Goal: Task Accomplishment & Management: Complete application form

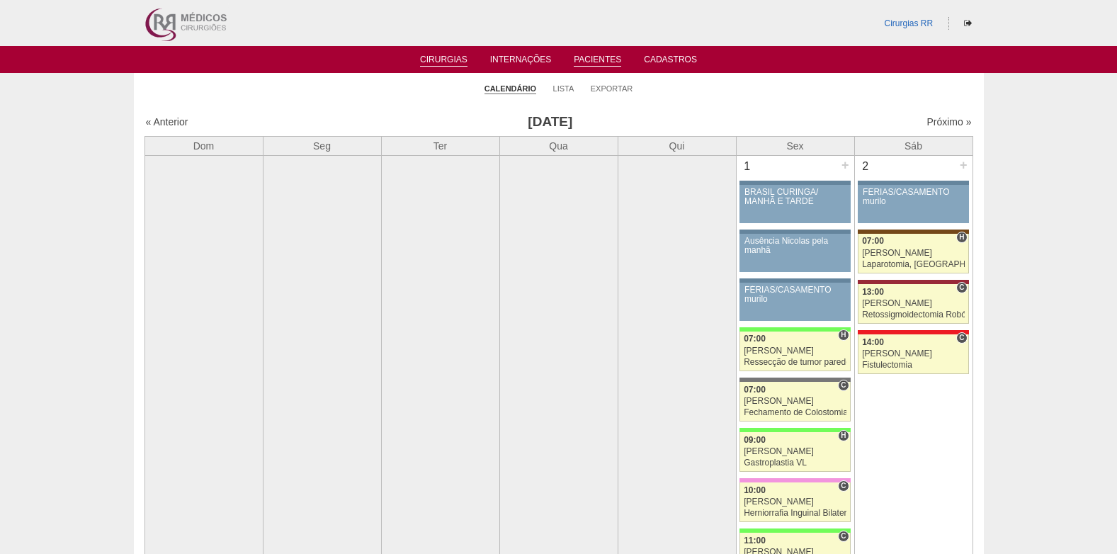
click at [581, 58] on link "Pacientes" at bounding box center [597, 61] width 47 height 12
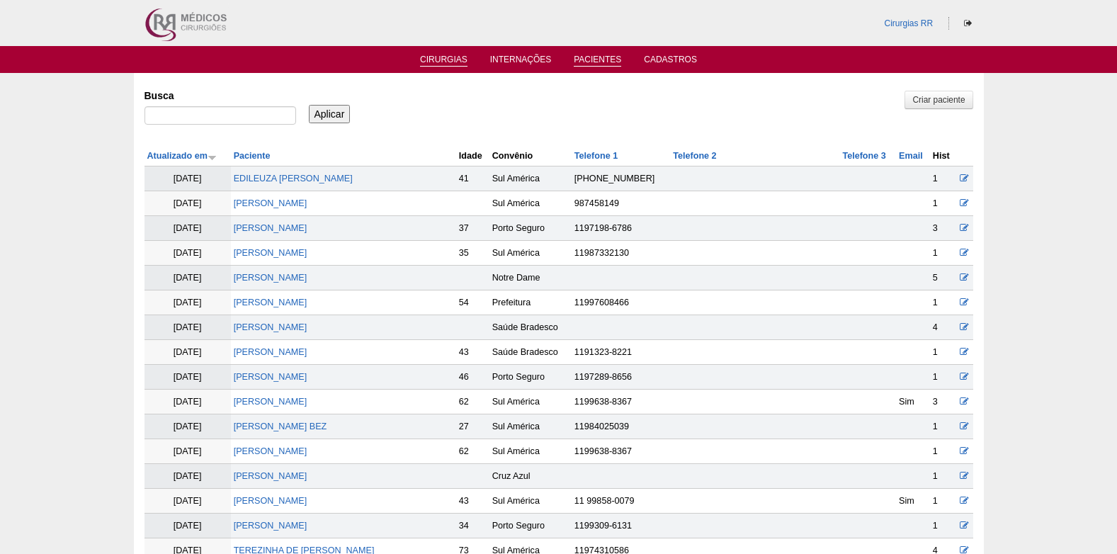
click at [435, 58] on link "Cirurgias" at bounding box center [443, 61] width 47 height 12
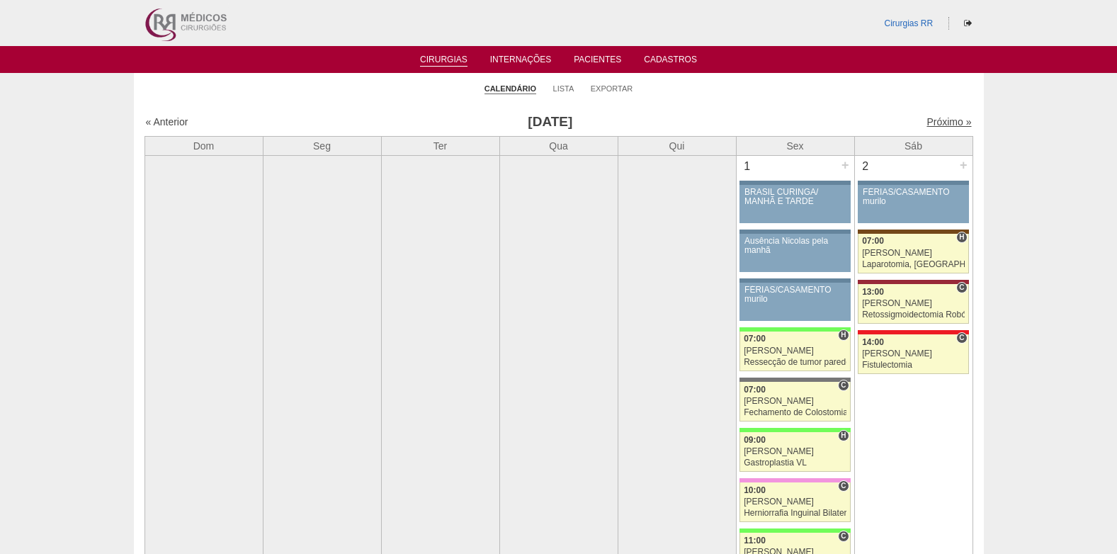
click at [935, 123] on link "Próximo »" at bounding box center [948, 121] width 45 height 11
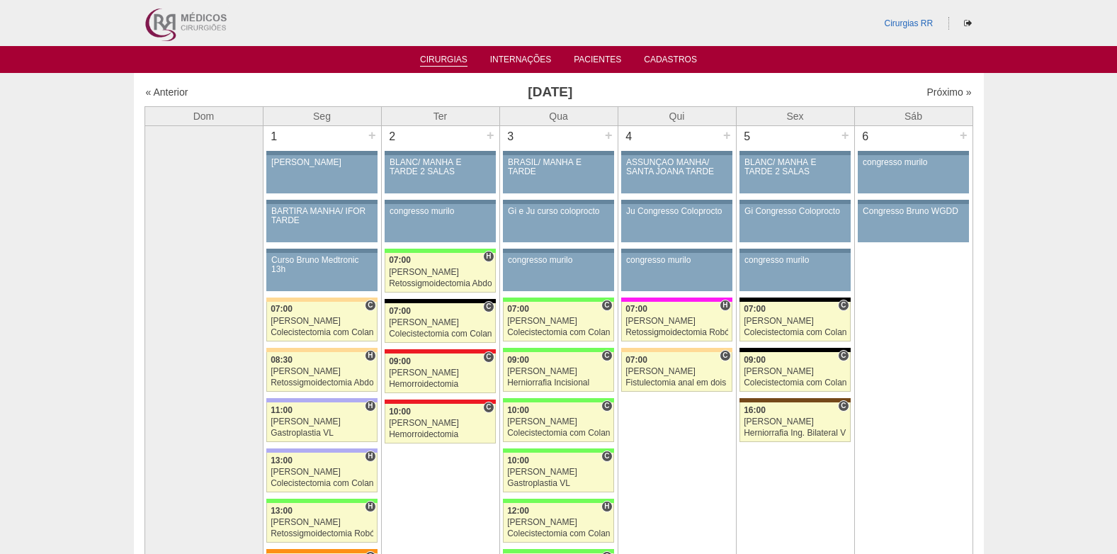
click at [453, 59] on link "Cirurgias" at bounding box center [443, 61] width 47 height 12
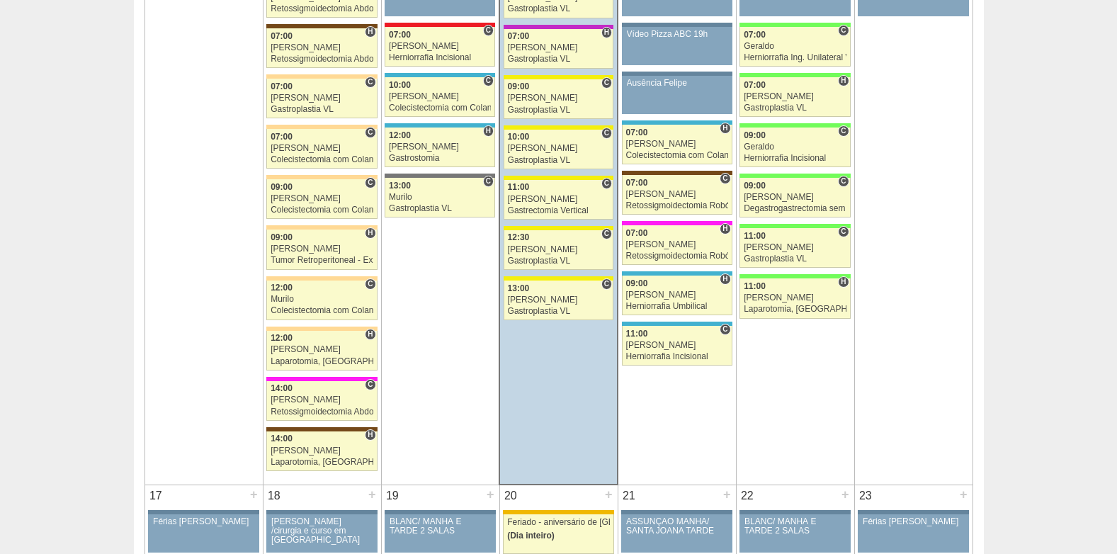
scroll to position [1558, 0]
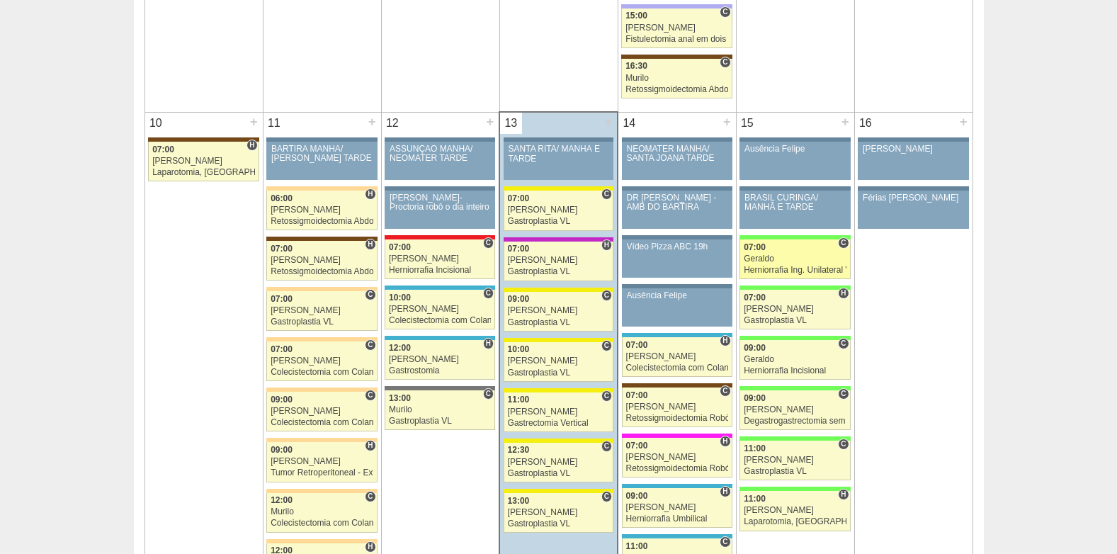
click at [773, 244] on div "07:00" at bounding box center [795, 247] width 103 height 9
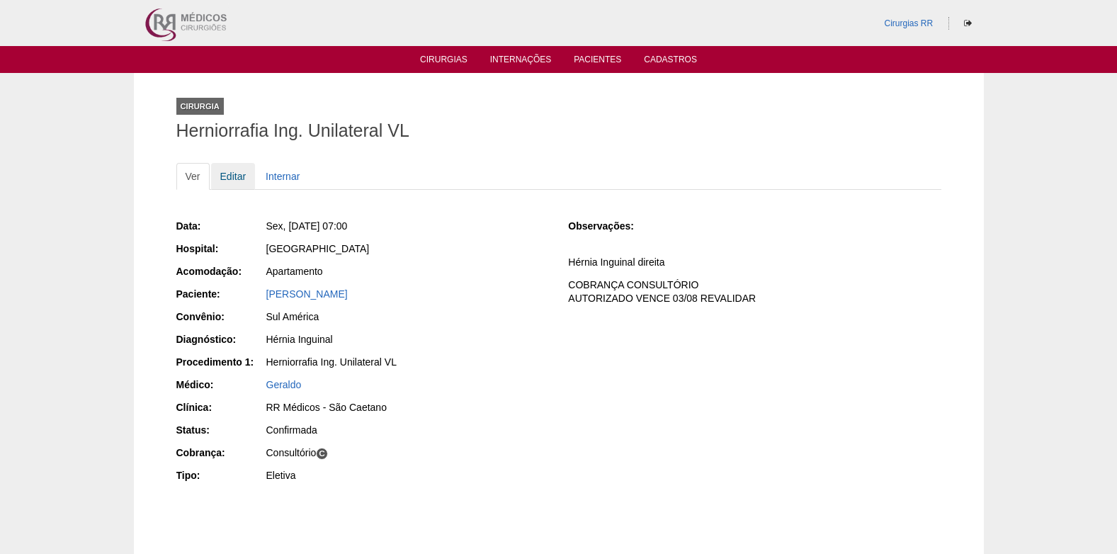
click at [234, 175] on link "Editar" at bounding box center [233, 176] width 45 height 27
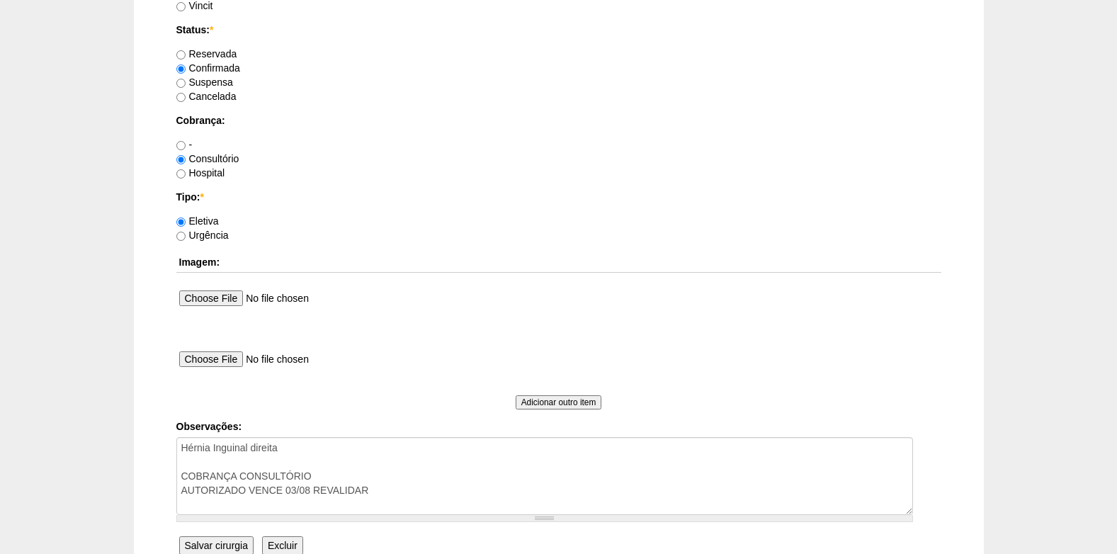
scroll to position [1271, 0]
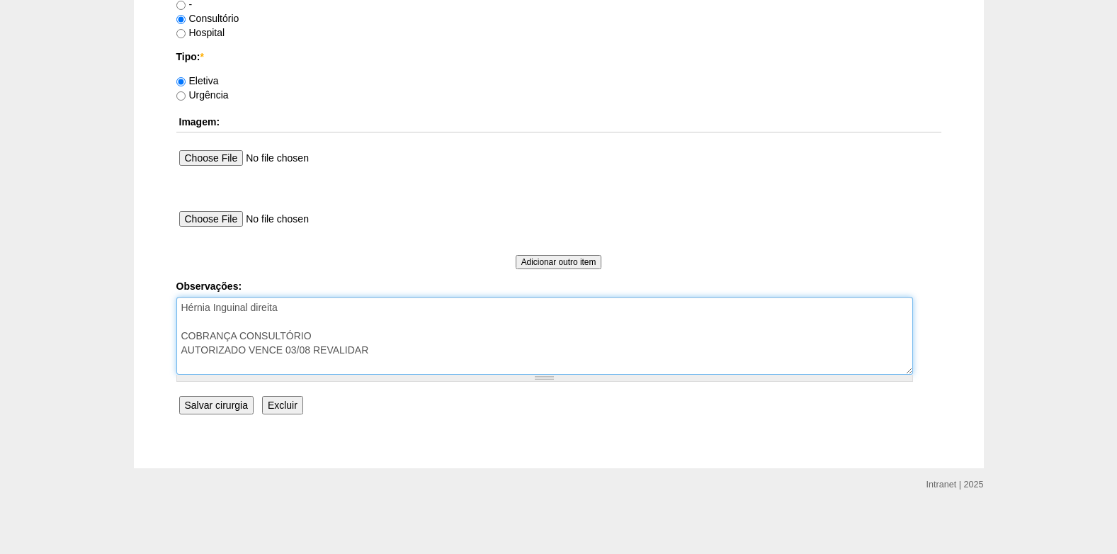
drag, startPoint x: 381, startPoint y: 353, endPoint x: 287, endPoint y: 354, distance: 94.2
click at [287, 354] on textarea "Hérnia Inguinal direita COBRANÇA CONSULTÓRIO AUTORIZADO VENCE 03/08 REVALIDAR" at bounding box center [544, 336] width 737 height 78
type textarea "Hérnia Inguinal direita COBRANÇA CONSULTÓRIO AUTORIZADO VENCE 03/09"
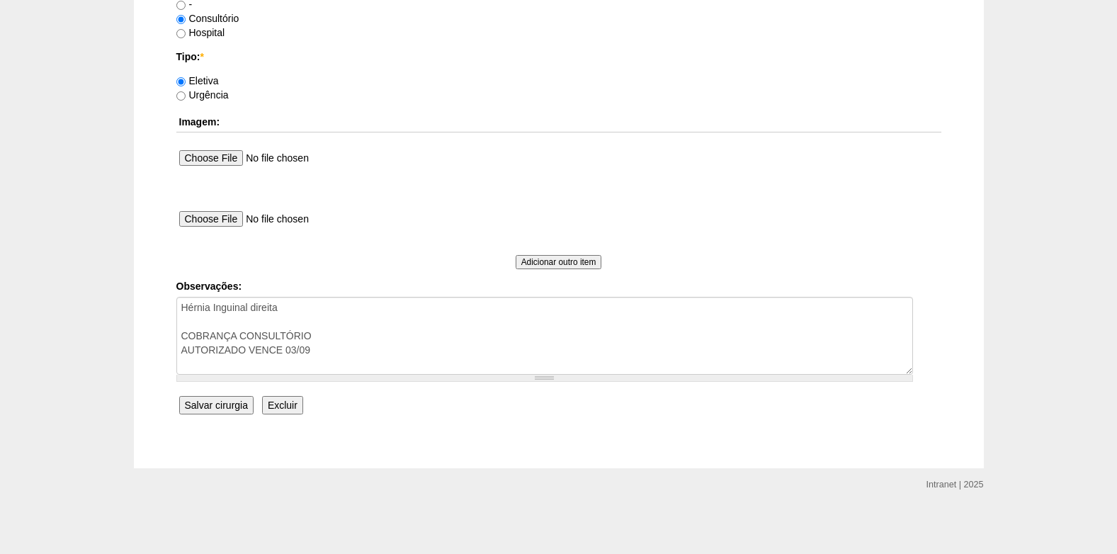
click at [213, 406] on input "Salvar cirurgia" at bounding box center [216, 405] width 74 height 18
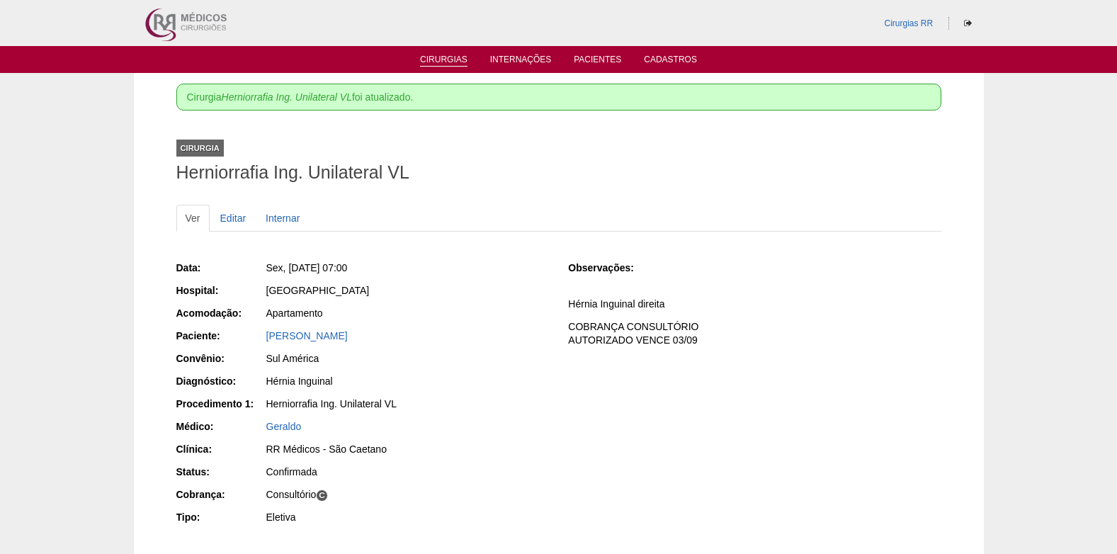
click at [436, 61] on link "Cirurgias" at bounding box center [443, 61] width 47 height 12
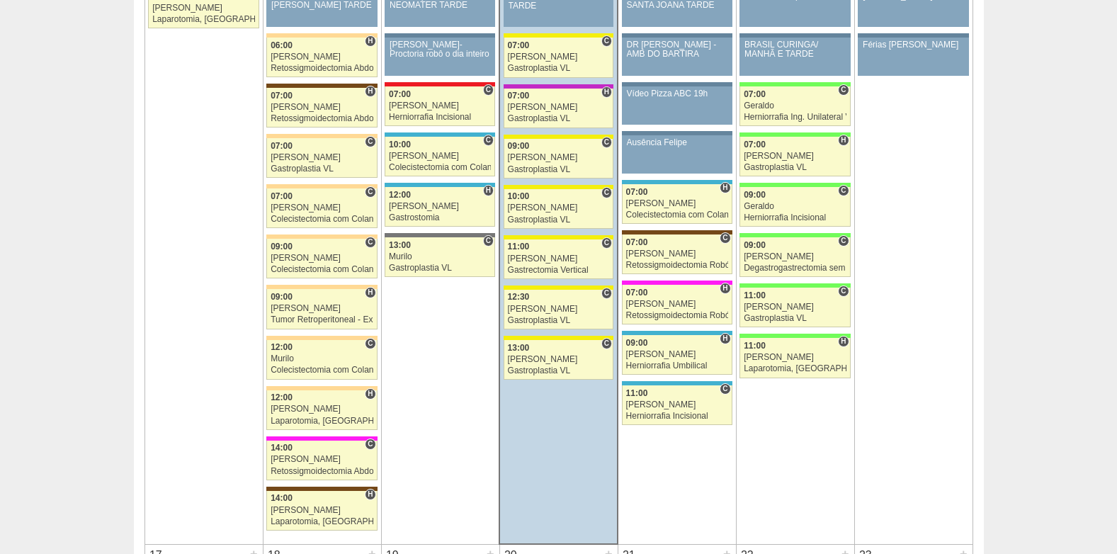
scroll to position [1771, 0]
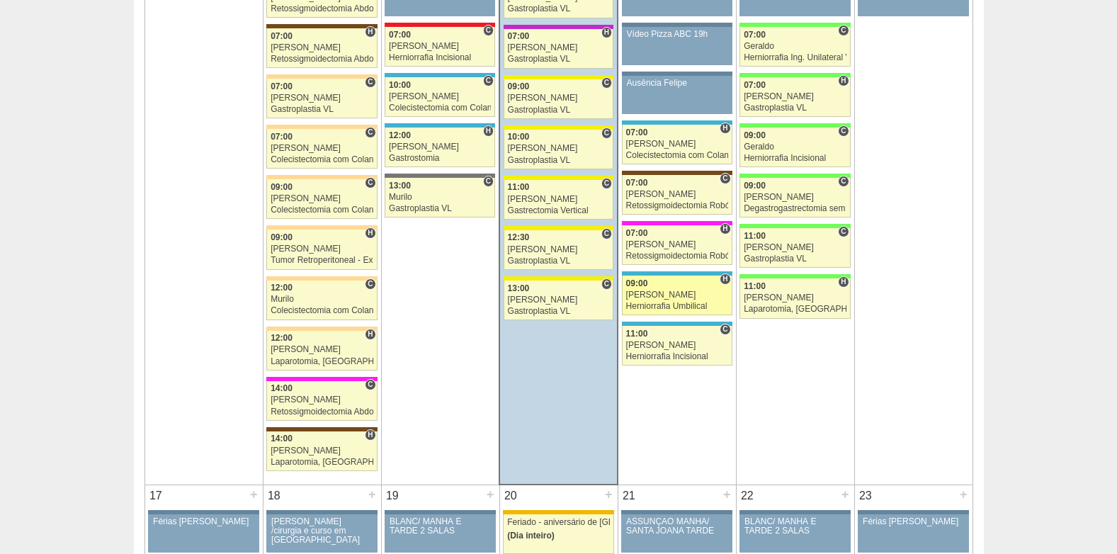
click at [683, 307] on div "Herniorrafia Umbilical" at bounding box center [677, 306] width 102 height 9
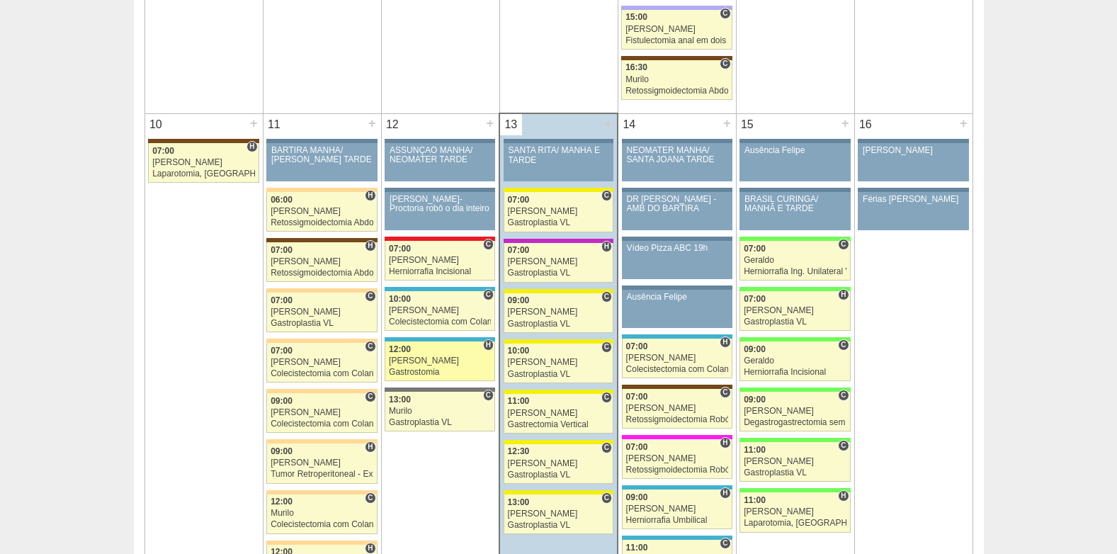
scroll to position [1700, 0]
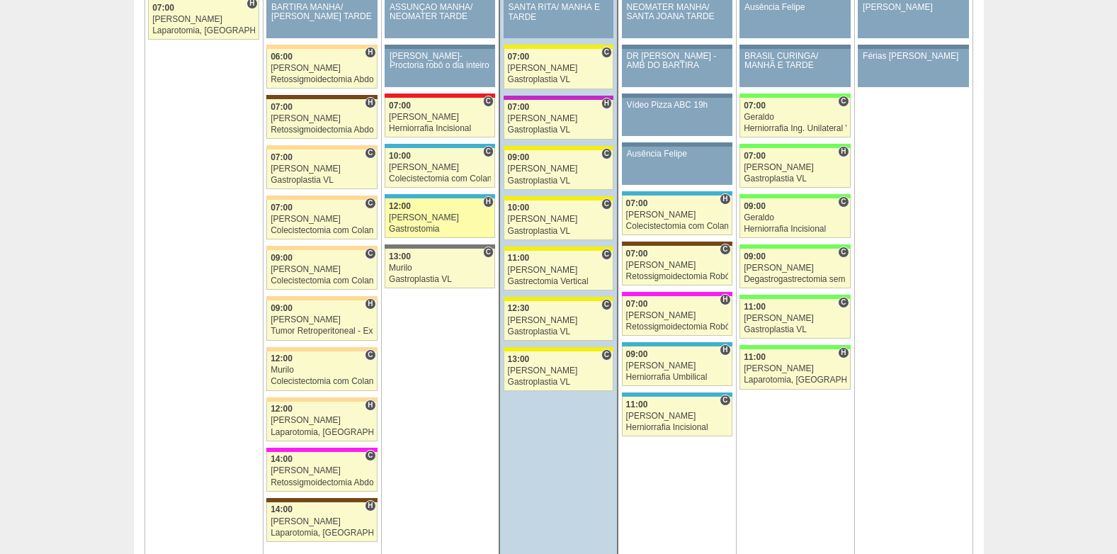
click at [415, 207] on div "12:00" at bounding box center [440, 206] width 102 height 9
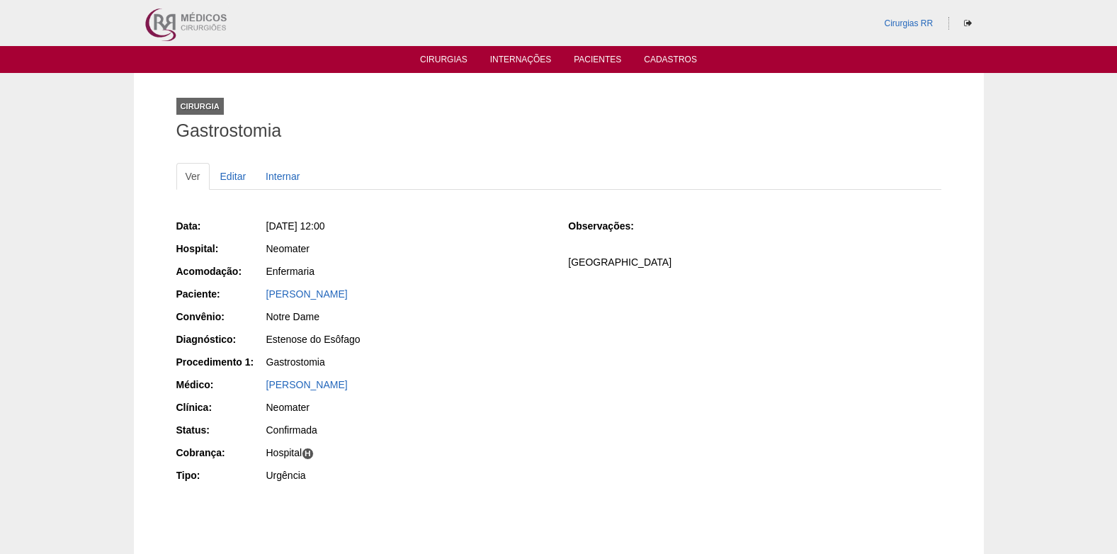
click at [337, 300] on div "[PERSON_NAME]" at bounding box center [407, 294] width 283 height 14
click at [339, 292] on link "[PERSON_NAME]" at bounding box center [306, 293] width 81 height 11
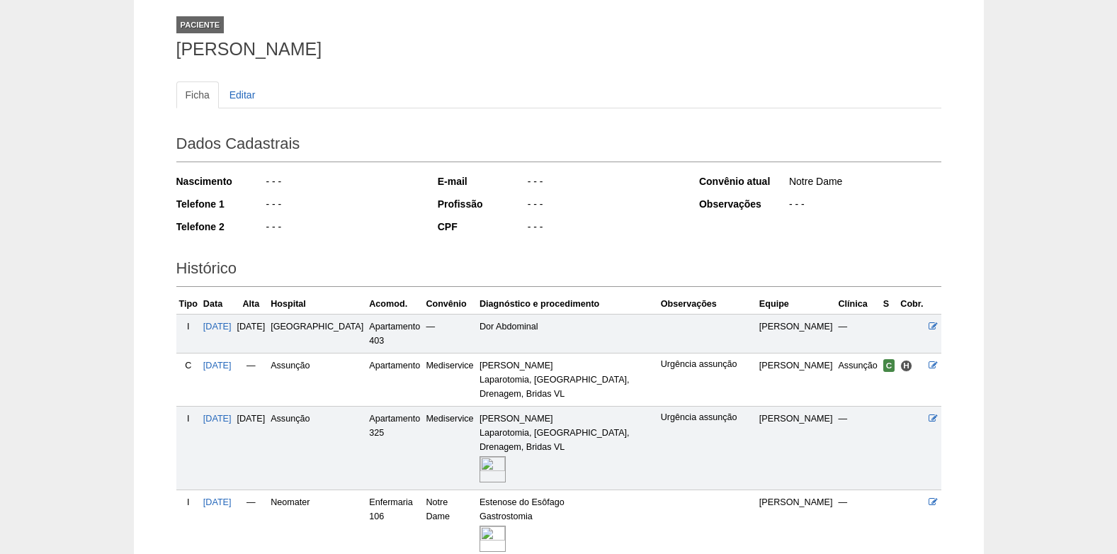
scroll to position [219, 0]
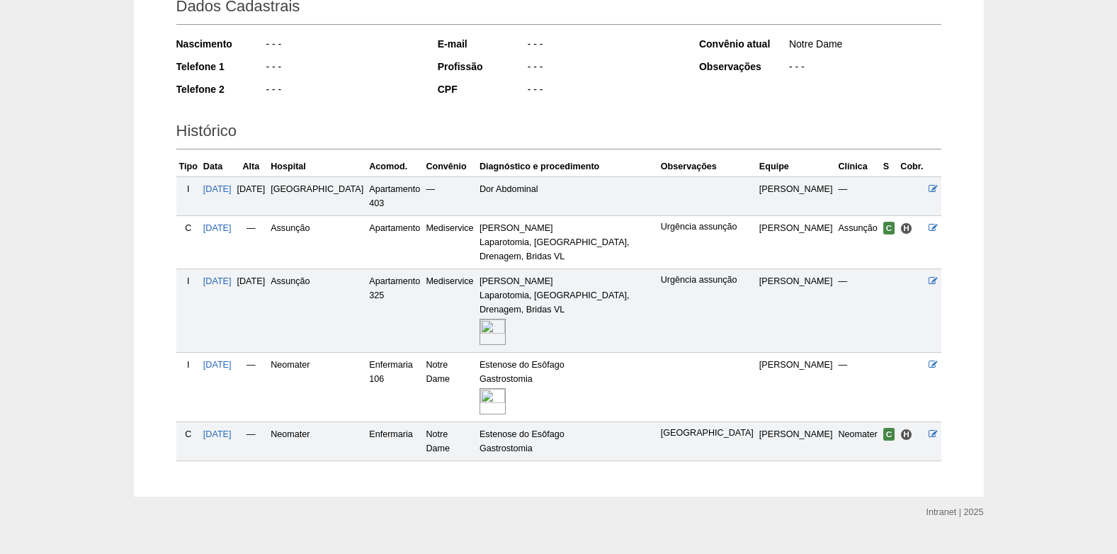
click at [484, 388] on img at bounding box center [492, 401] width 26 height 26
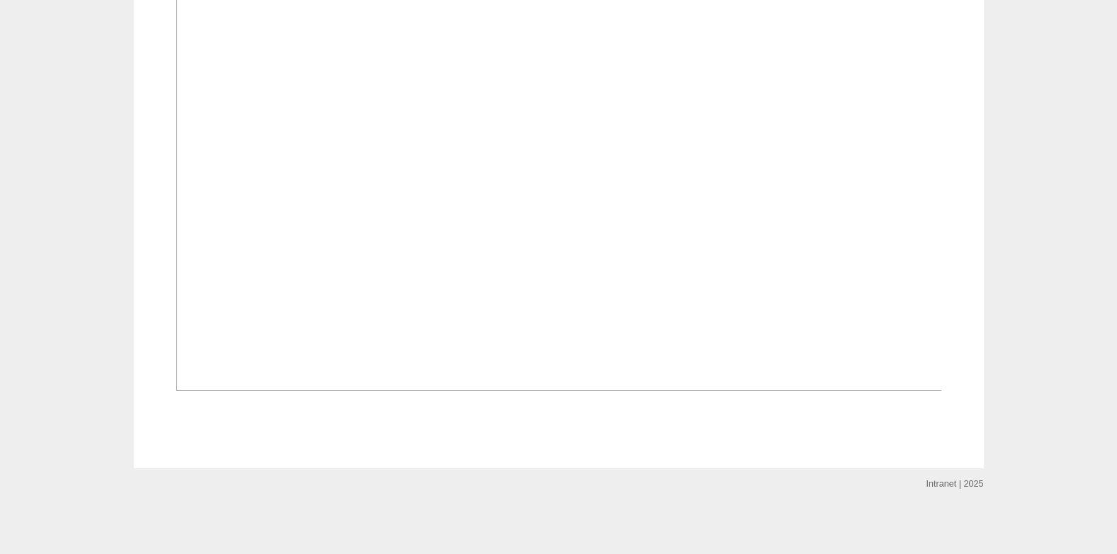
scroll to position [1083, 0]
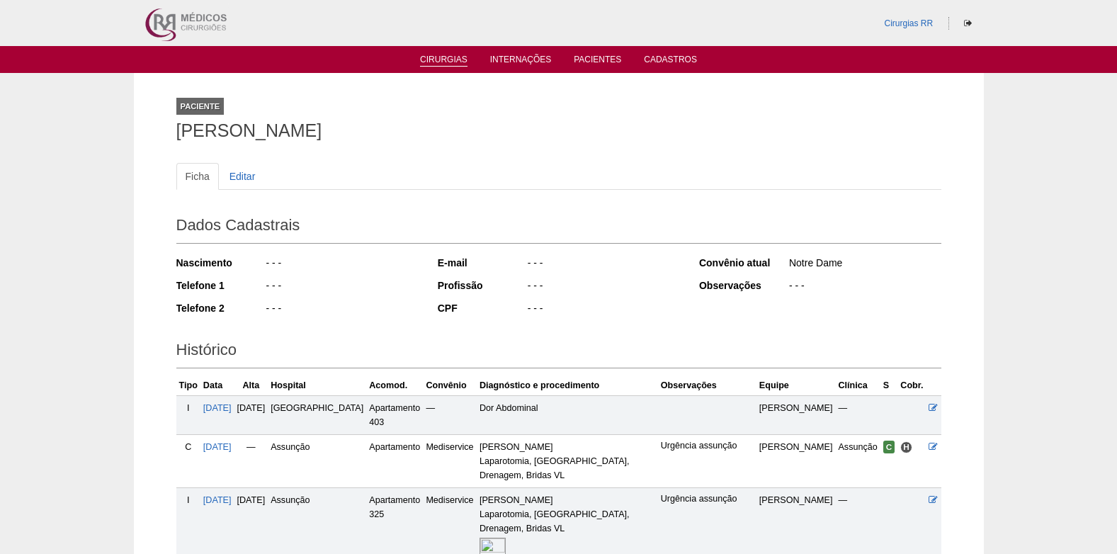
click at [428, 62] on link "Cirurgias" at bounding box center [443, 61] width 47 height 12
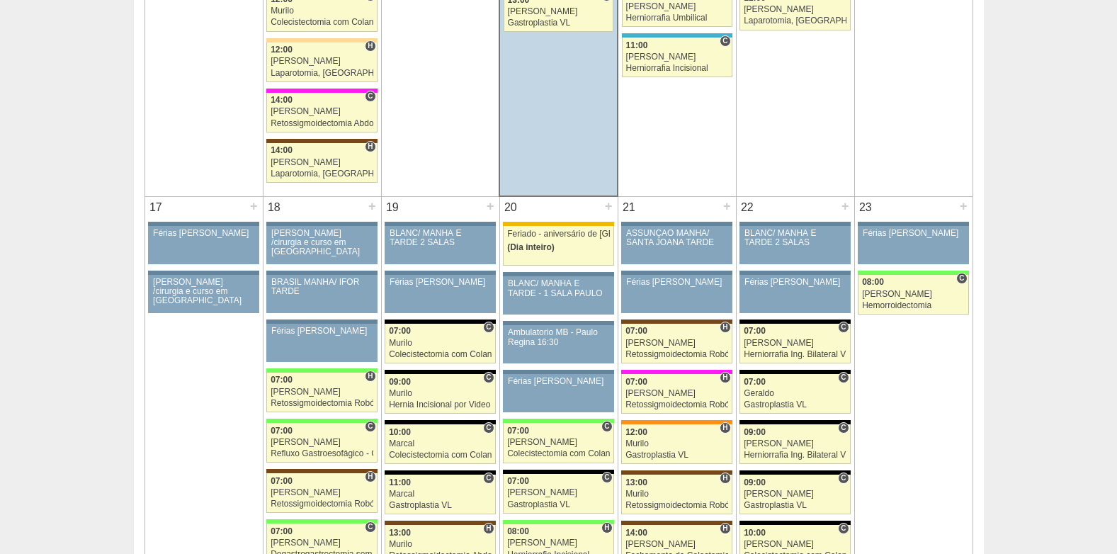
scroll to position [2266, 0]
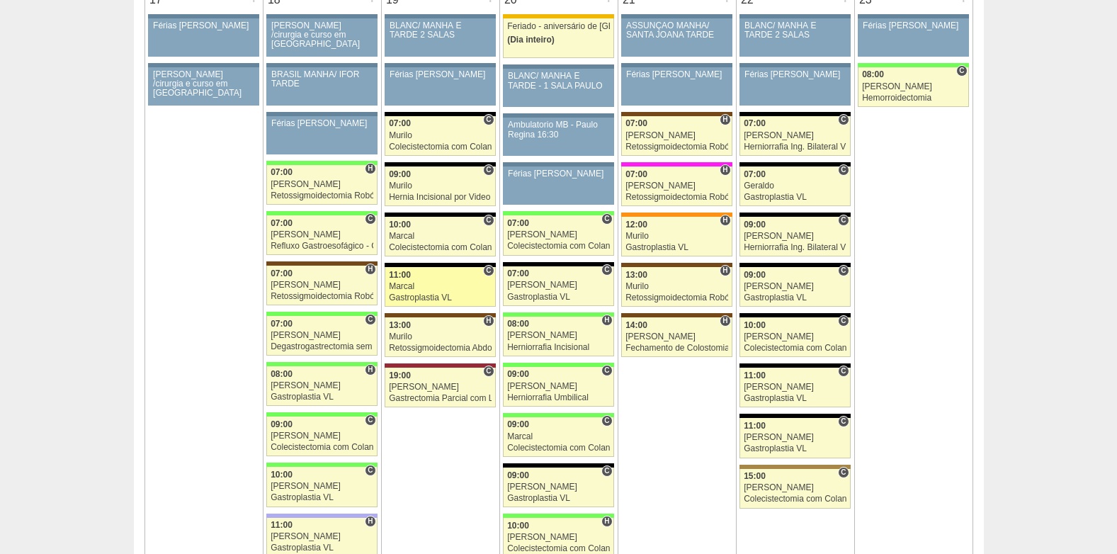
click at [416, 291] on div "Marcal" at bounding box center [440, 286] width 103 height 9
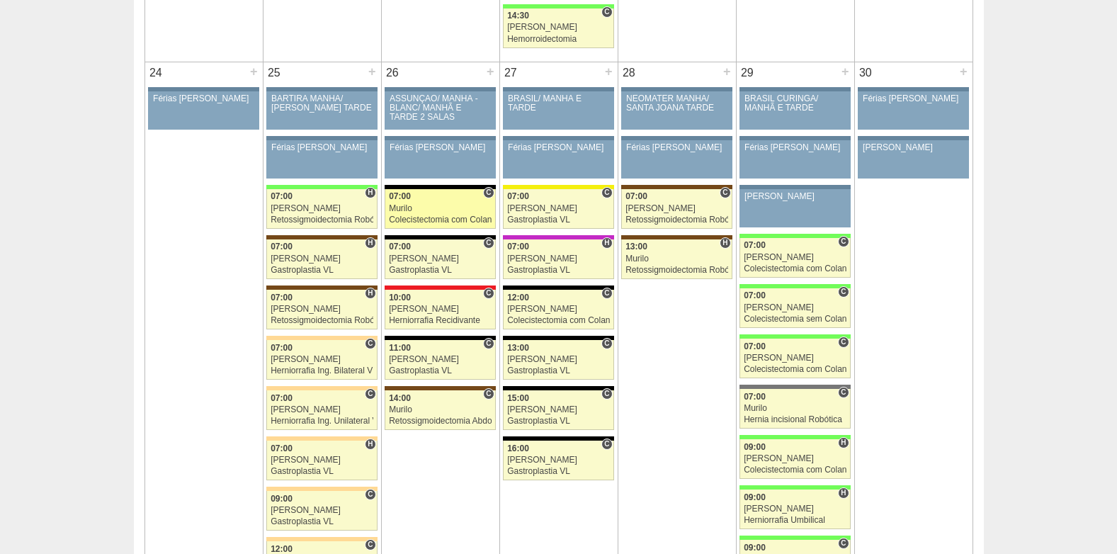
scroll to position [3112, 0]
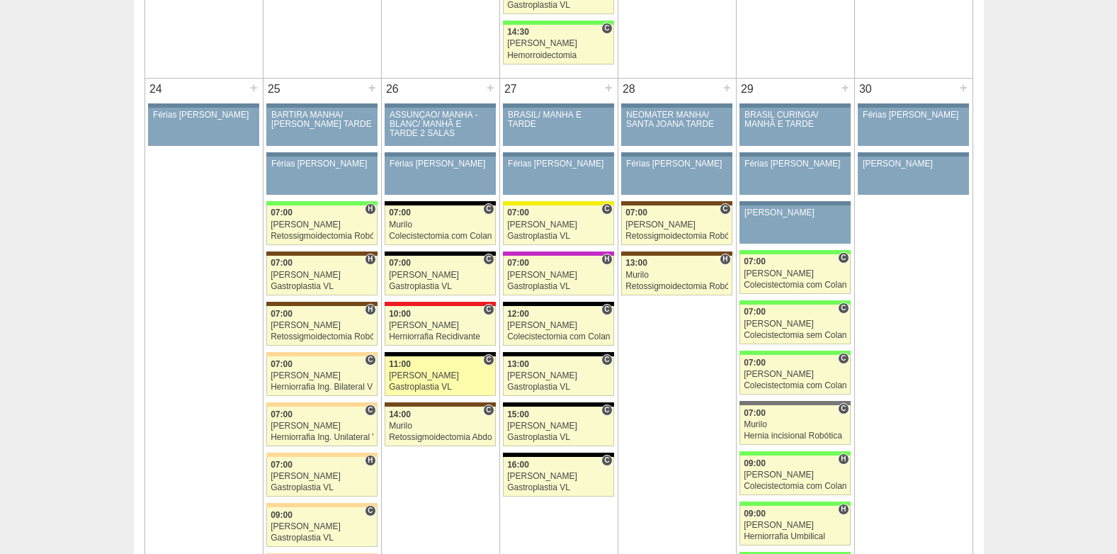
click at [421, 368] on div "11:00" at bounding box center [440, 364] width 103 height 9
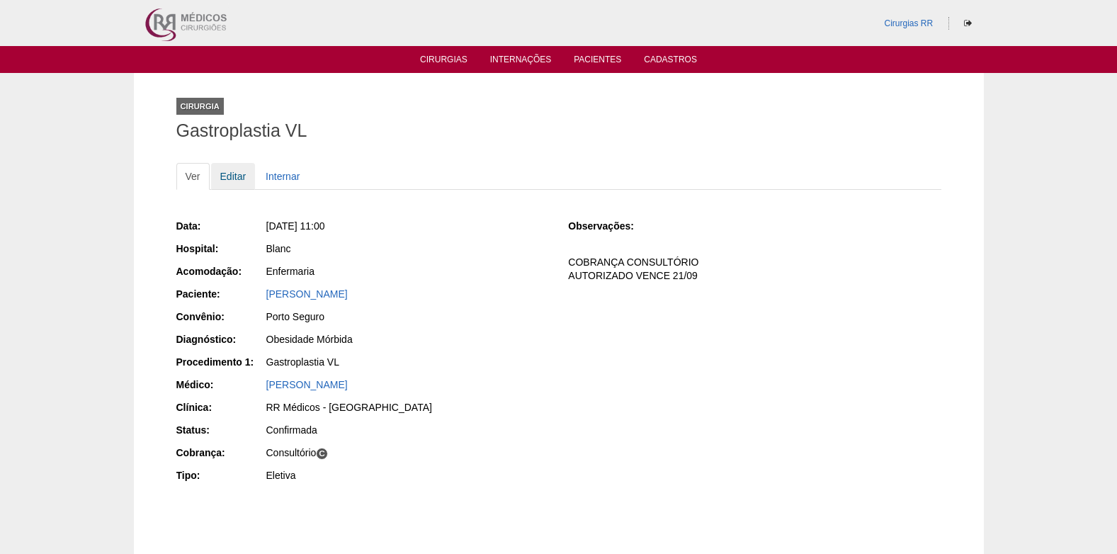
click at [235, 176] on link "Editar" at bounding box center [233, 176] width 45 height 27
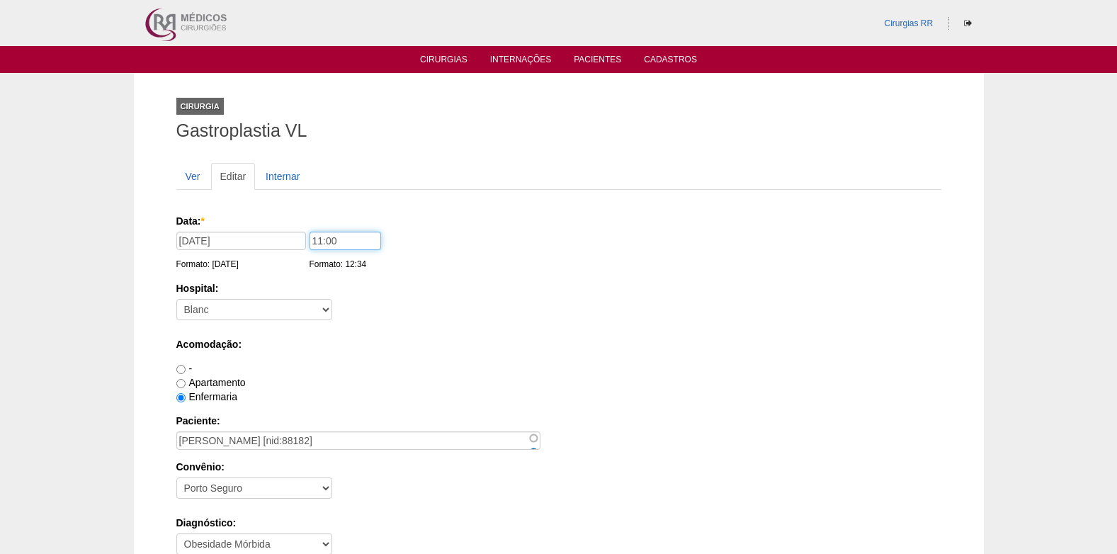
drag, startPoint x: 339, startPoint y: 243, endPoint x: 307, endPoint y: 249, distance: 33.2
click at [309, 249] on input "11:00" at bounding box center [345, 241] width 72 height 18
type input "07:00"
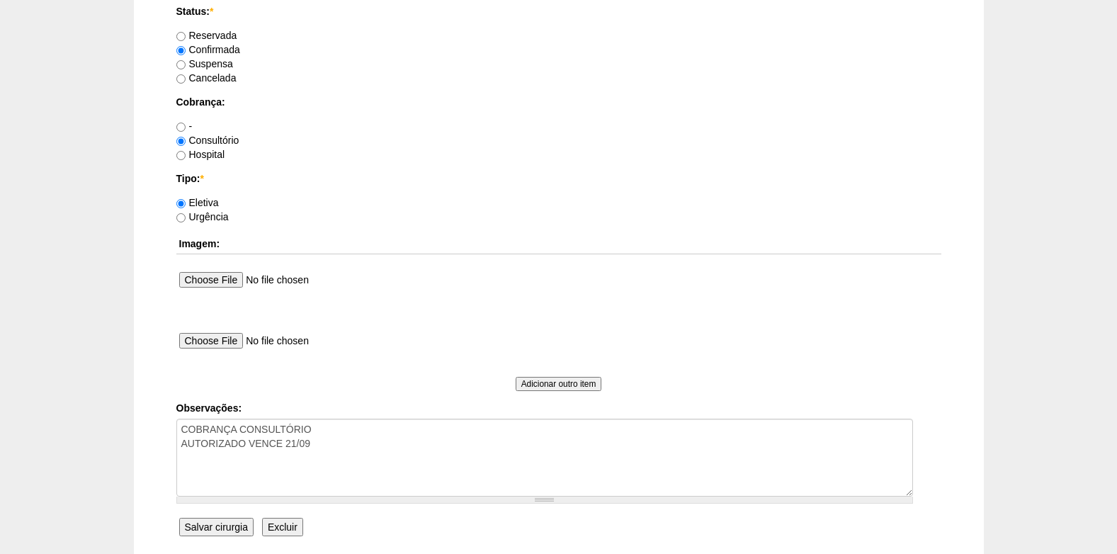
scroll to position [1271, 0]
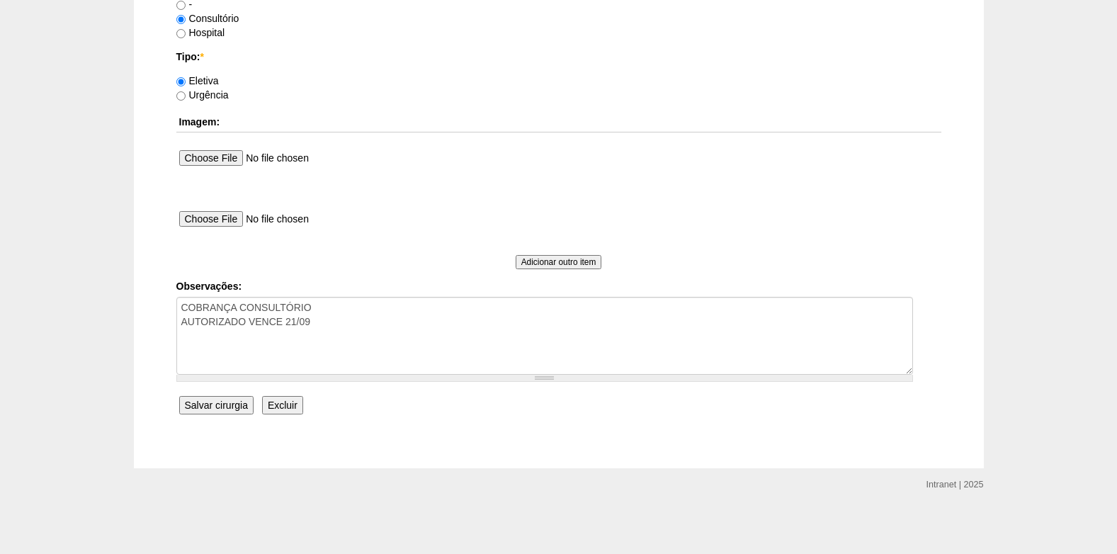
click at [227, 409] on input "Salvar cirurgia" at bounding box center [216, 405] width 74 height 18
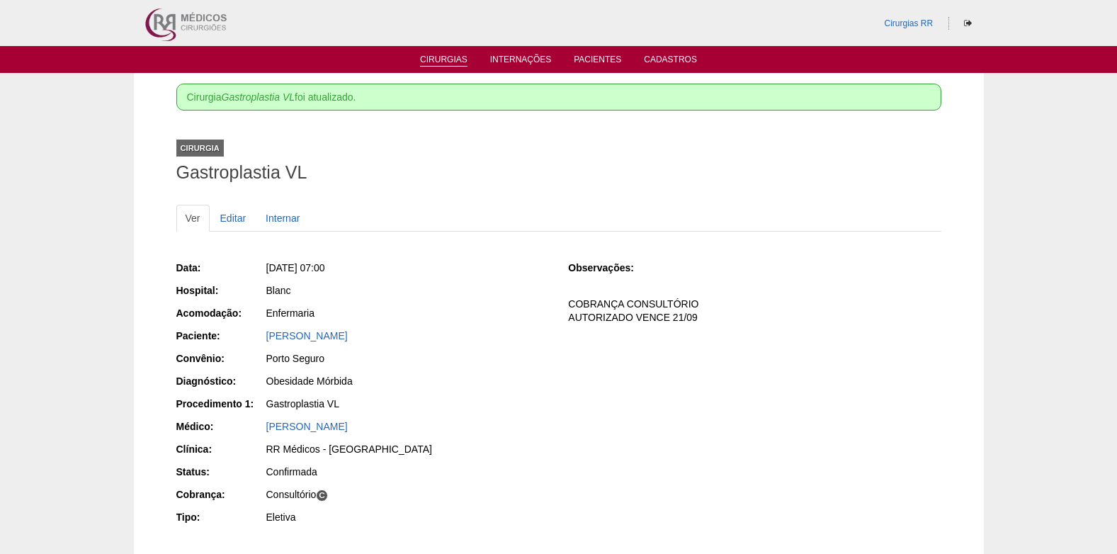
click at [444, 65] on link "Cirurgias" at bounding box center [443, 61] width 47 height 12
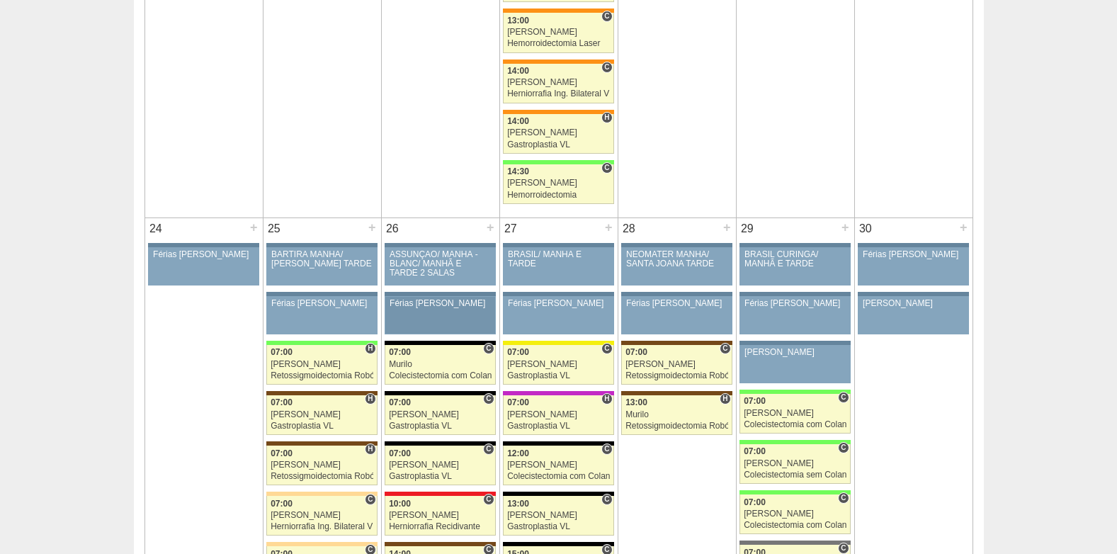
scroll to position [3116, 0]
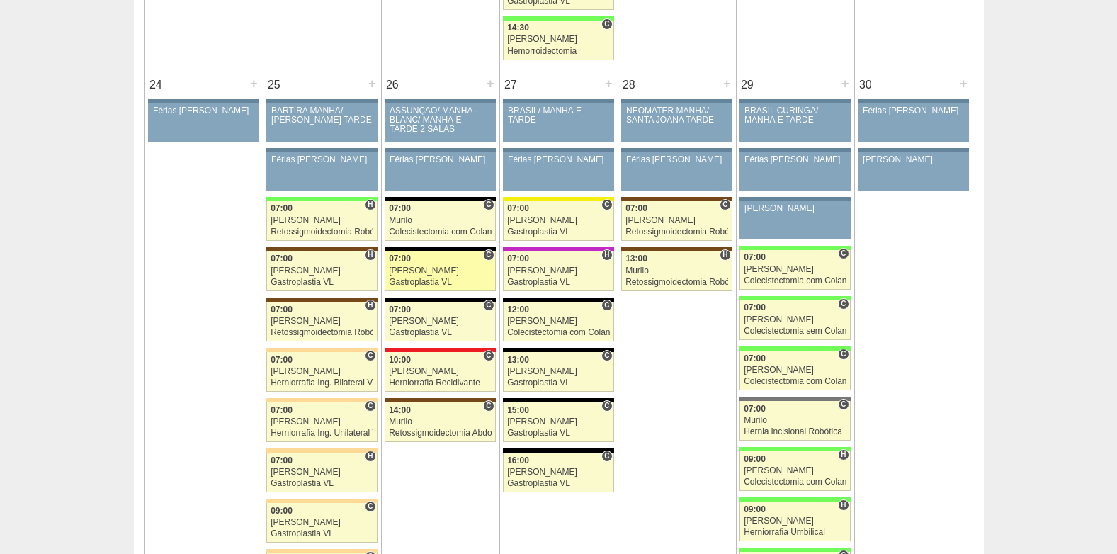
click at [416, 263] on div "07:00" at bounding box center [440, 258] width 103 height 9
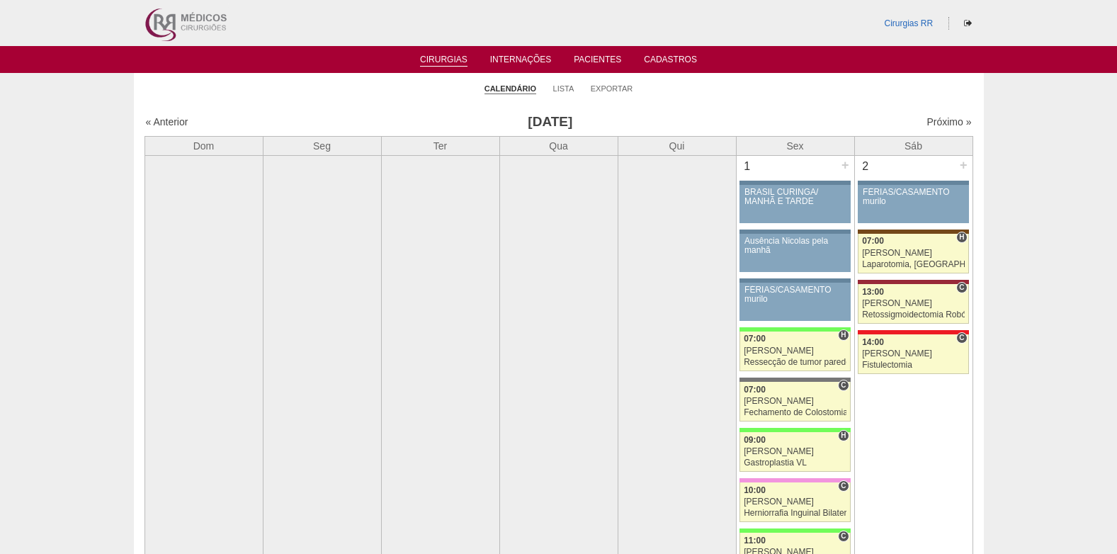
scroll to position [3116, 0]
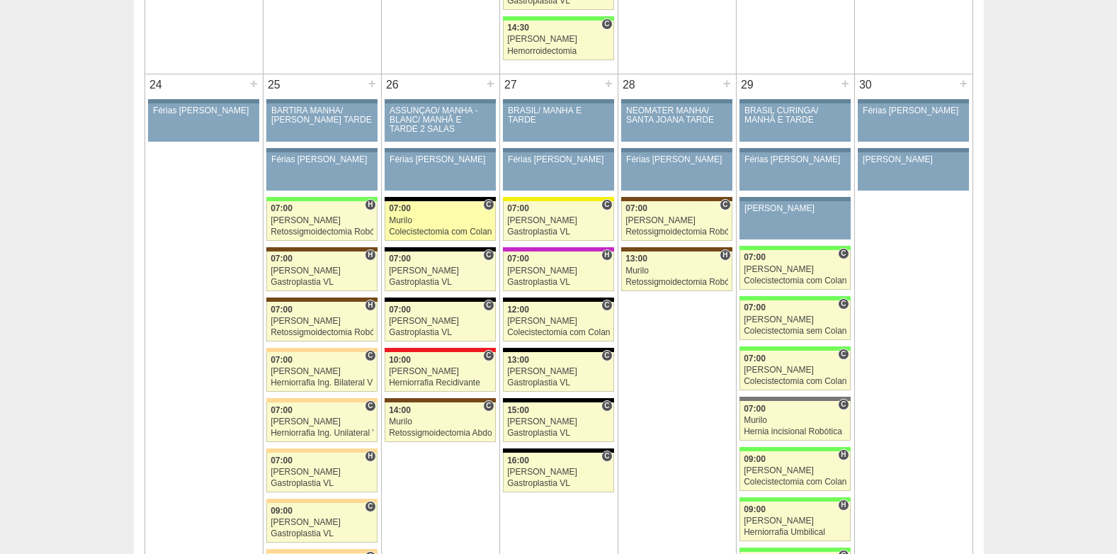
click at [417, 226] on link "87939 Murilo C 07:00 Murilo Colecistectomia com Colangiografia VL Hospital Blan…" at bounding box center [440, 221] width 110 height 40
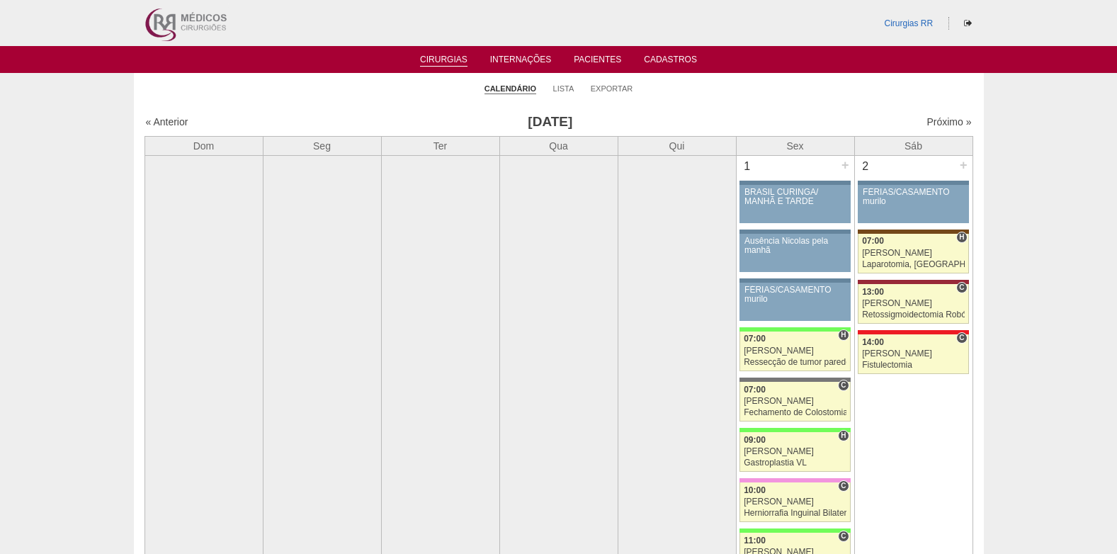
scroll to position [3116, 0]
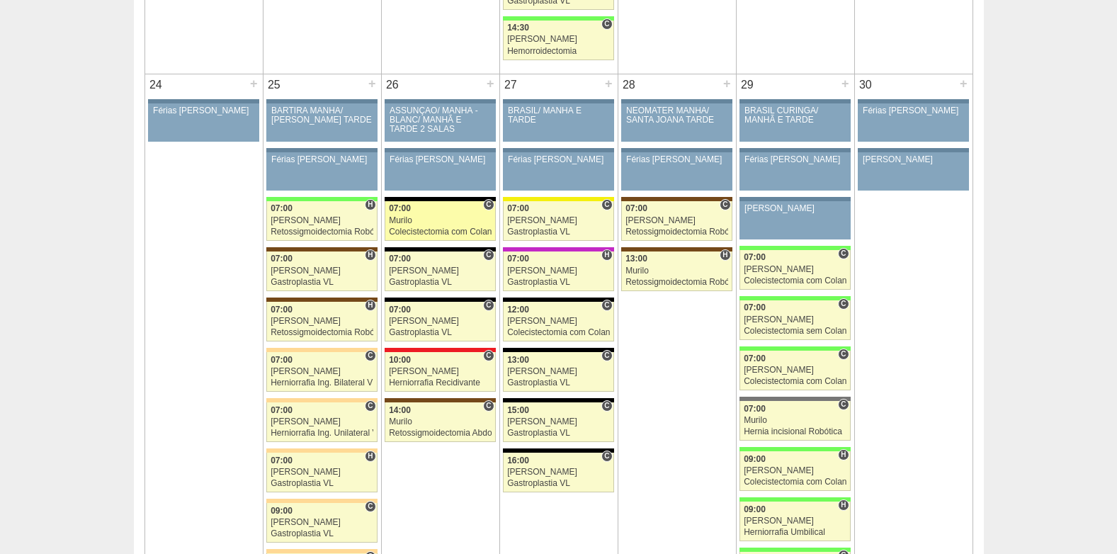
click at [419, 221] on div "Murilo" at bounding box center [440, 220] width 103 height 9
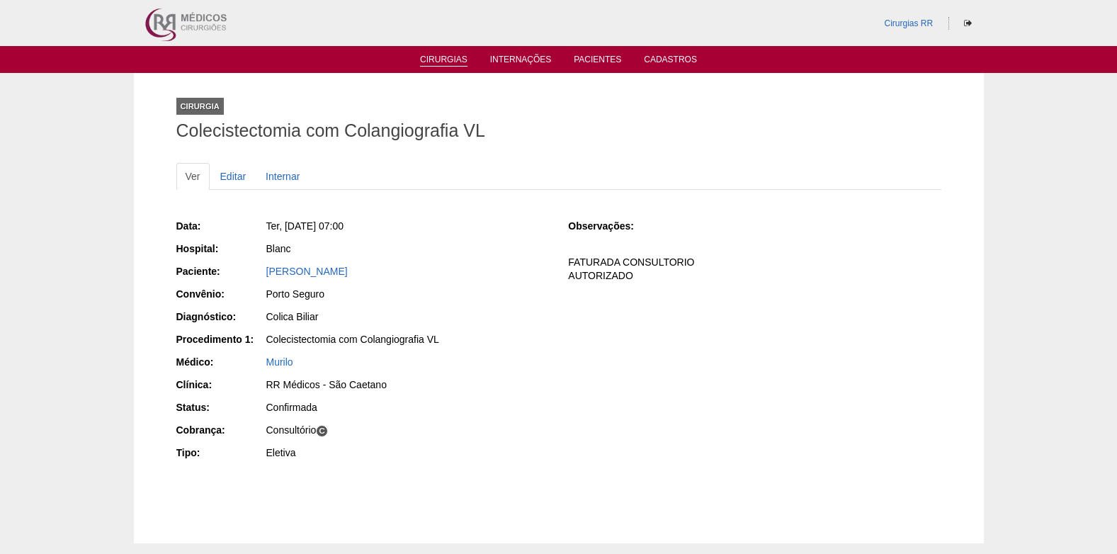
click at [438, 62] on link "Cirurgias" at bounding box center [443, 61] width 47 height 12
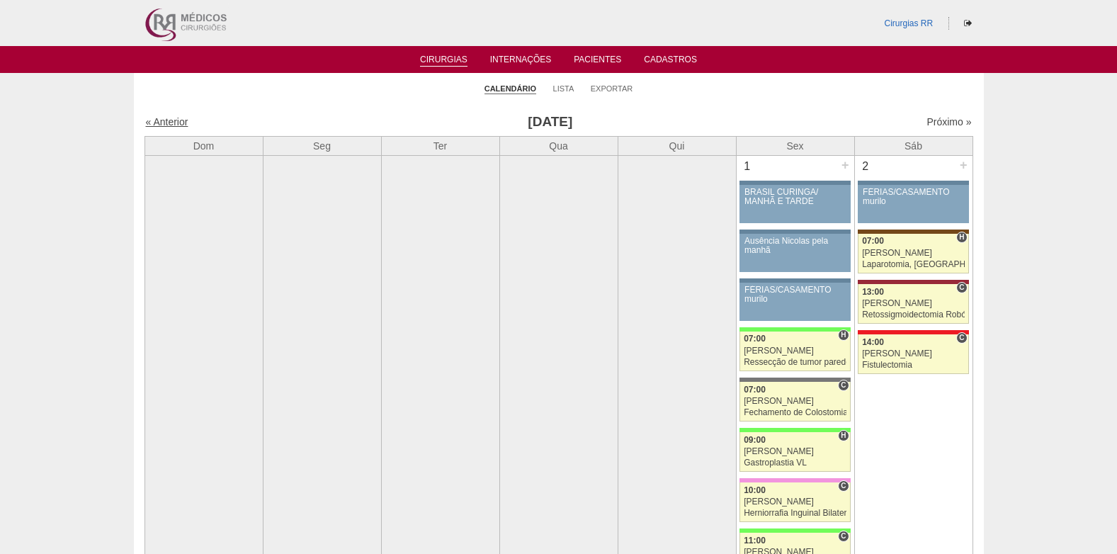
click at [163, 122] on link "« Anterior" at bounding box center [167, 121] width 42 height 11
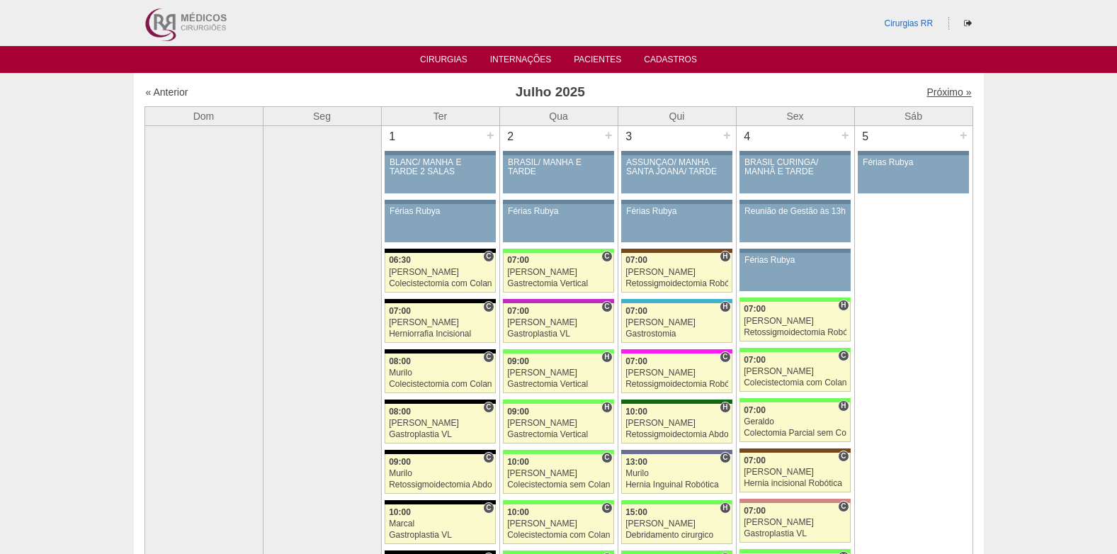
click at [933, 93] on link "Próximo »" at bounding box center [948, 91] width 45 height 11
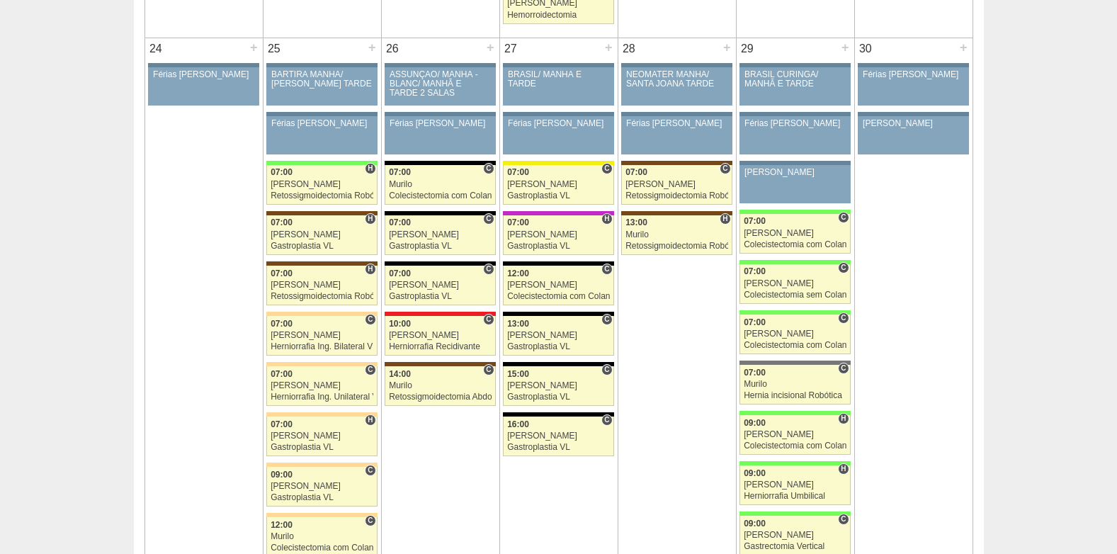
scroll to position [3045, 0]
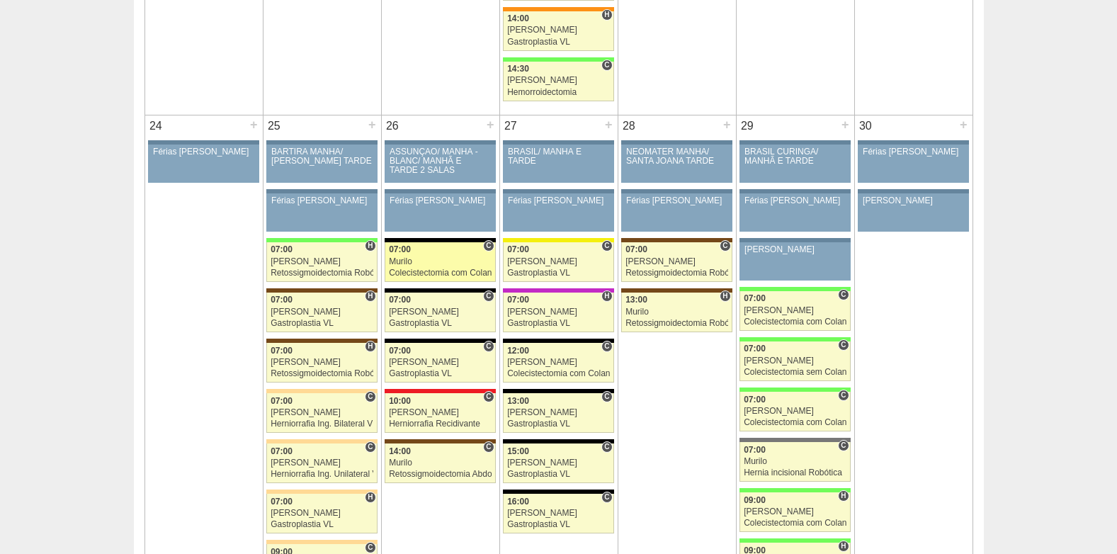
click at [443, 269] on div "Colecistectomia com Colangiografia VL" at bounding box center [440, 272] width 103 height 9
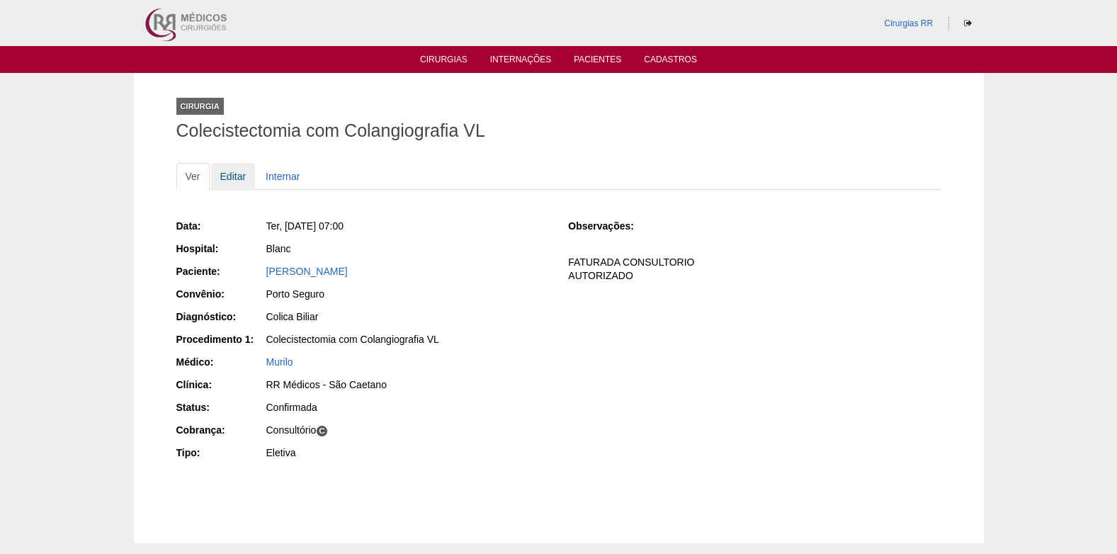
click at [229, 172] on link "Editar" at bounding box center [233, 176] width 45 height 27
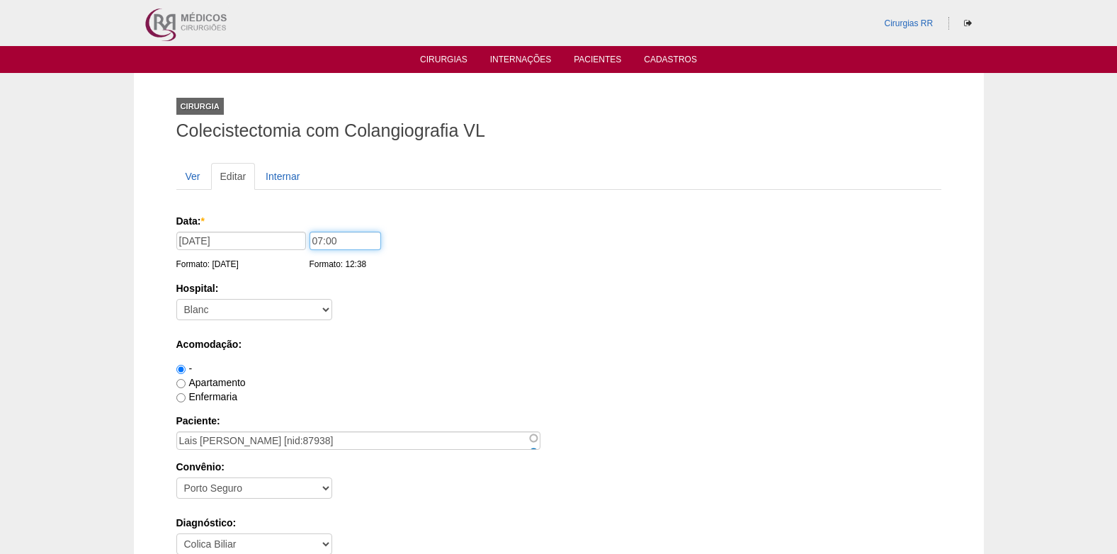
click at [319, 245] on input "07:00" at bounding box center [345, 241] width 72 height 18
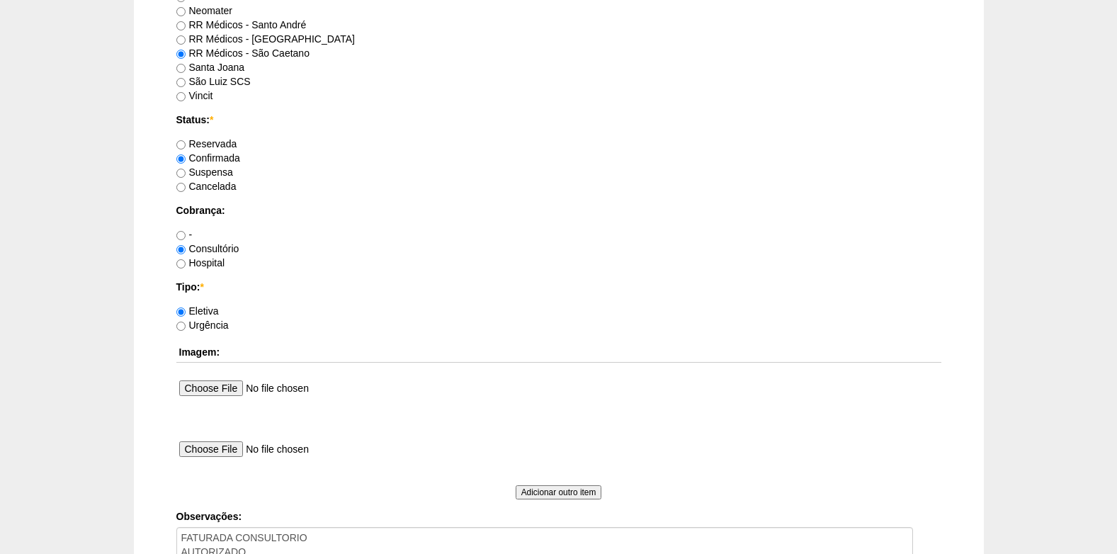
scroll to position [1271, 0]
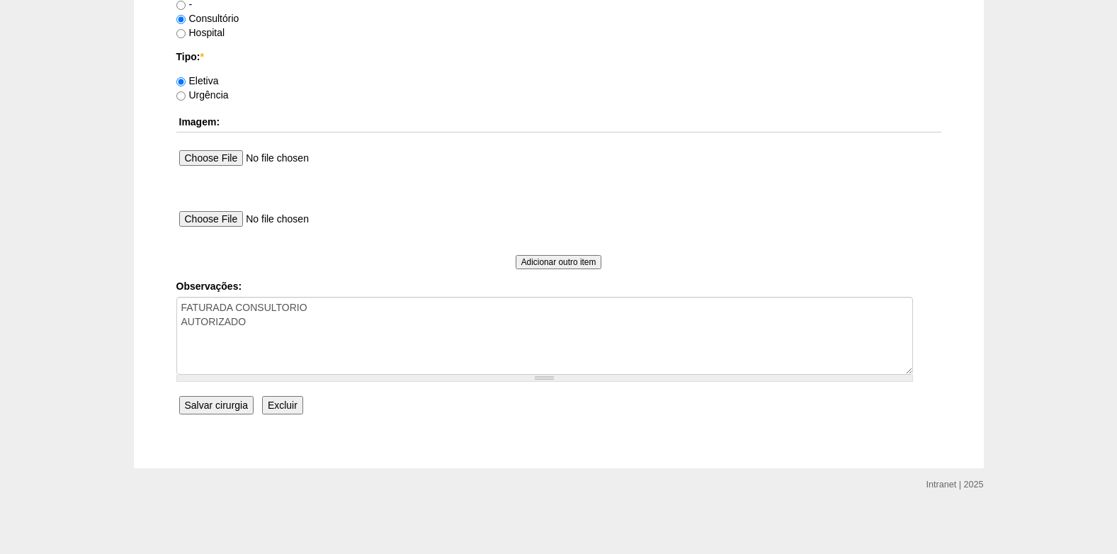
type input "09:00"
click at [217, 409] on input "Salvar cirurgia" at bounding box center [216, 405] width 74 height 18
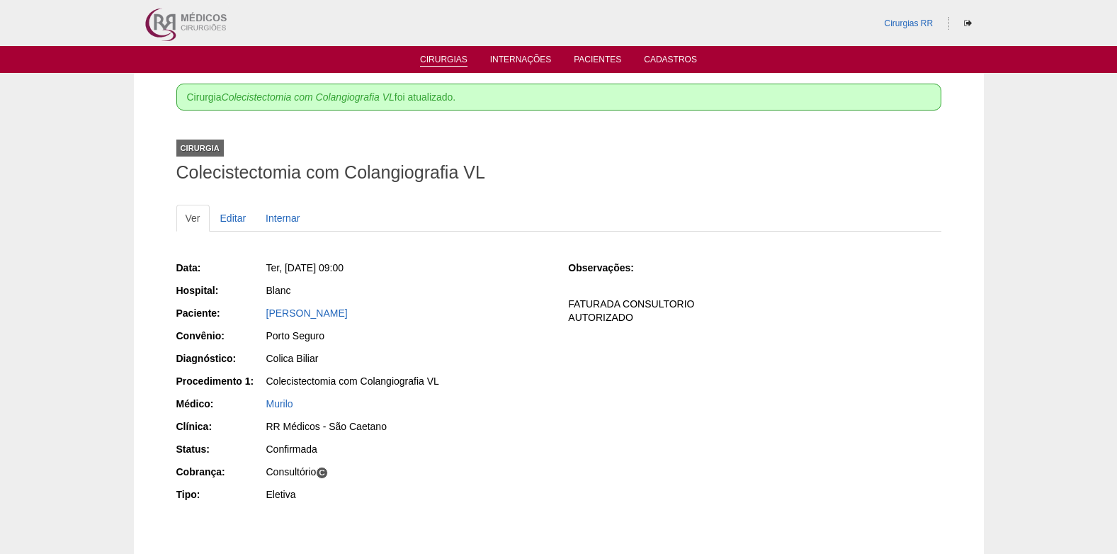
click at [455, 57] on link "Cirurgias" at bounding box center [443, 61] width 47 height 12
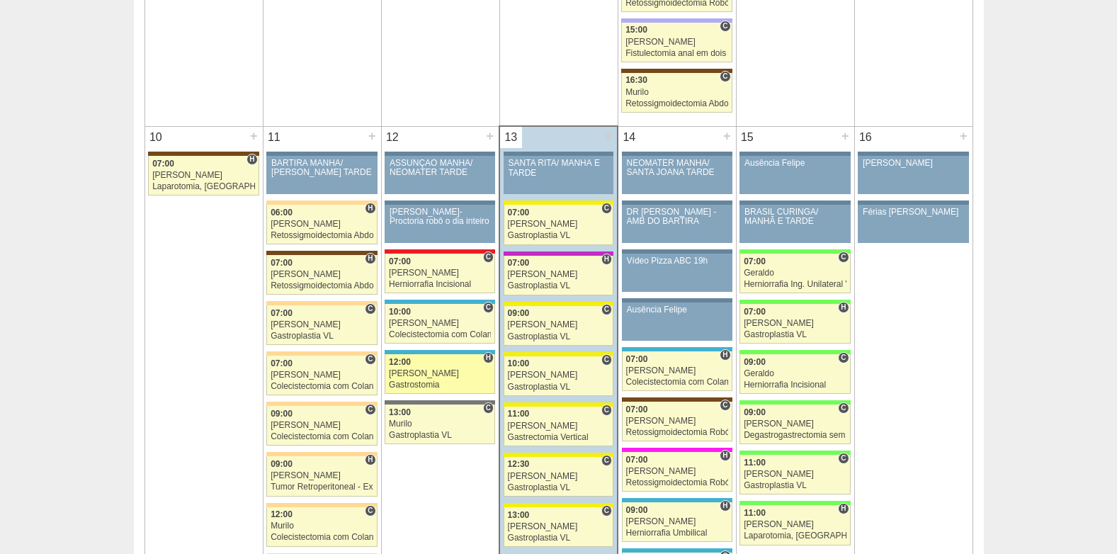
scroll to position [1629, 0]
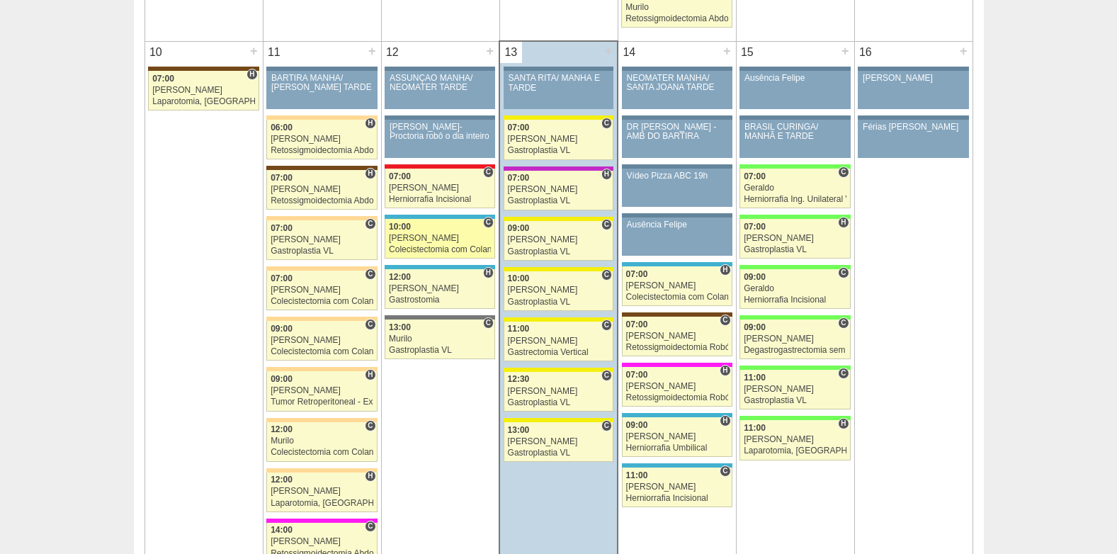
click at [443, 243] on link "88100 [PERSON_NAME] C 10:00 [PERSON_NAME] Colecistectomia com Colangiografia VL…" at bounding box center [440, 239] width 110 height 40
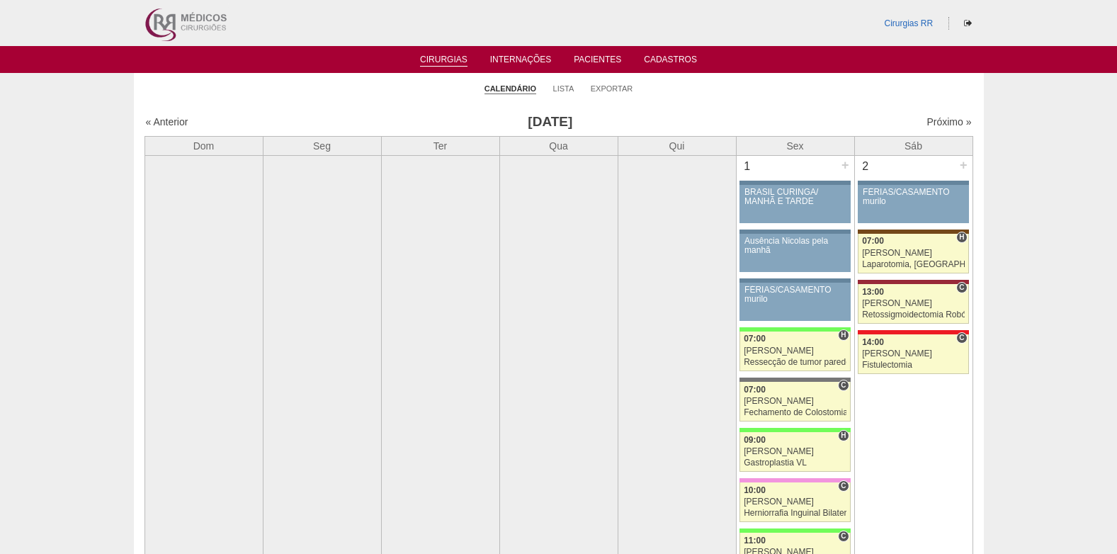
scroll to position [1629, 0]
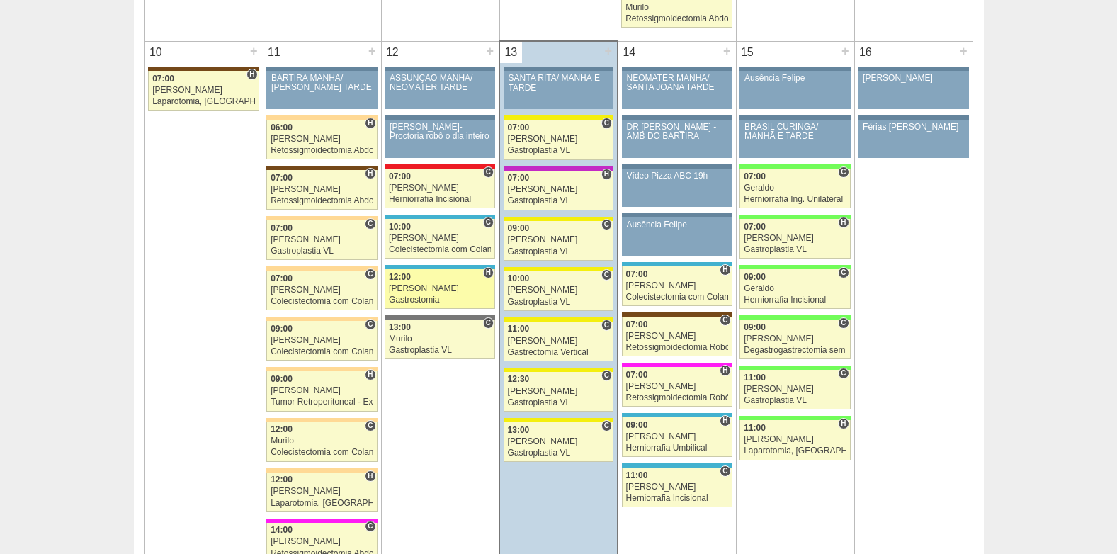
click at [440, 300] on div "Gastrostomia" at bounding box center [440, 299] width 102 height 9
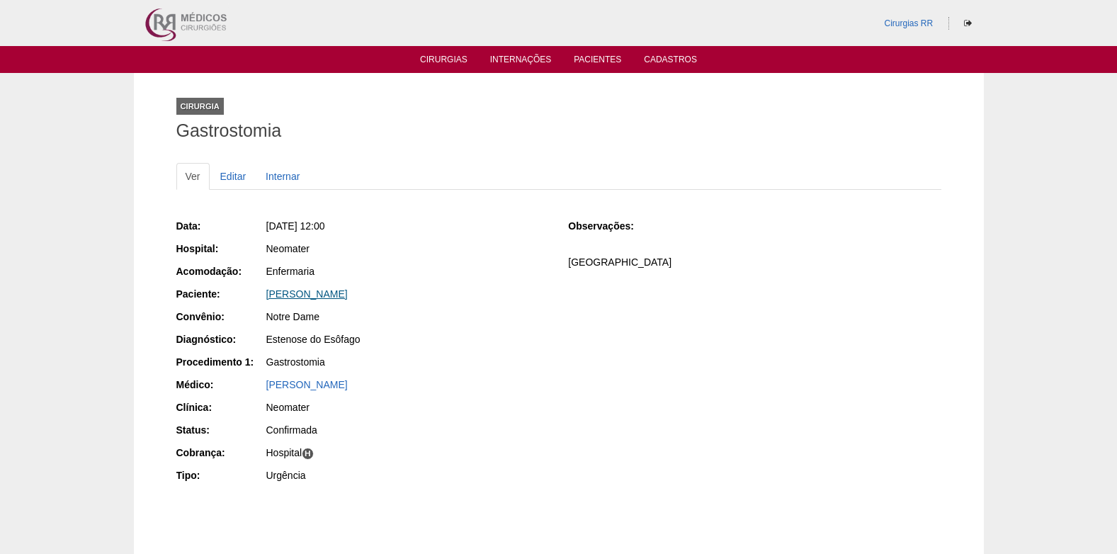
click at [318, 294] on link "Maria Aparecida da Silva Duarte" at bounding box center [306, 293] width 81 height 11
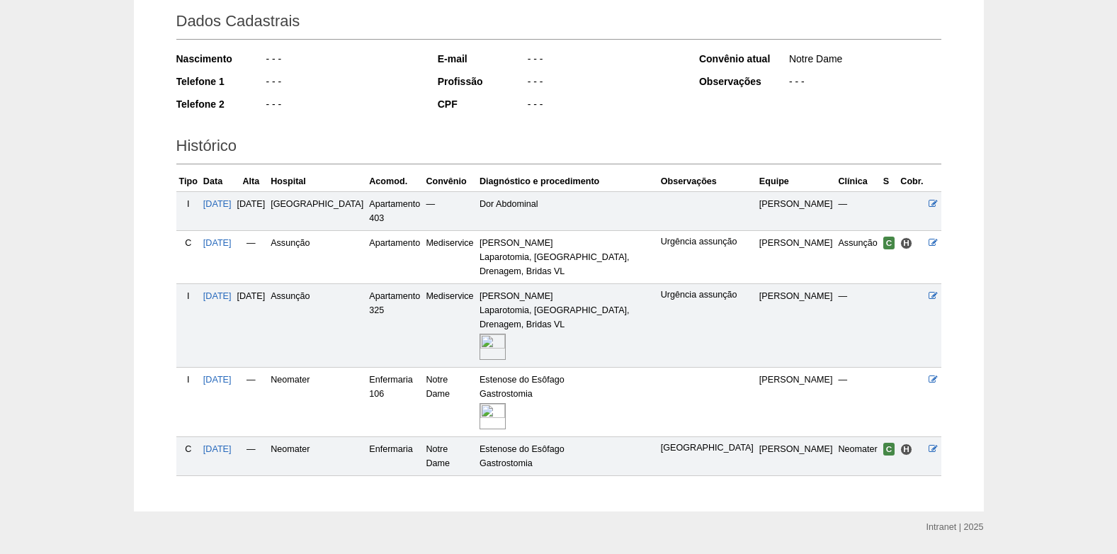
scroll to position [219, 0]
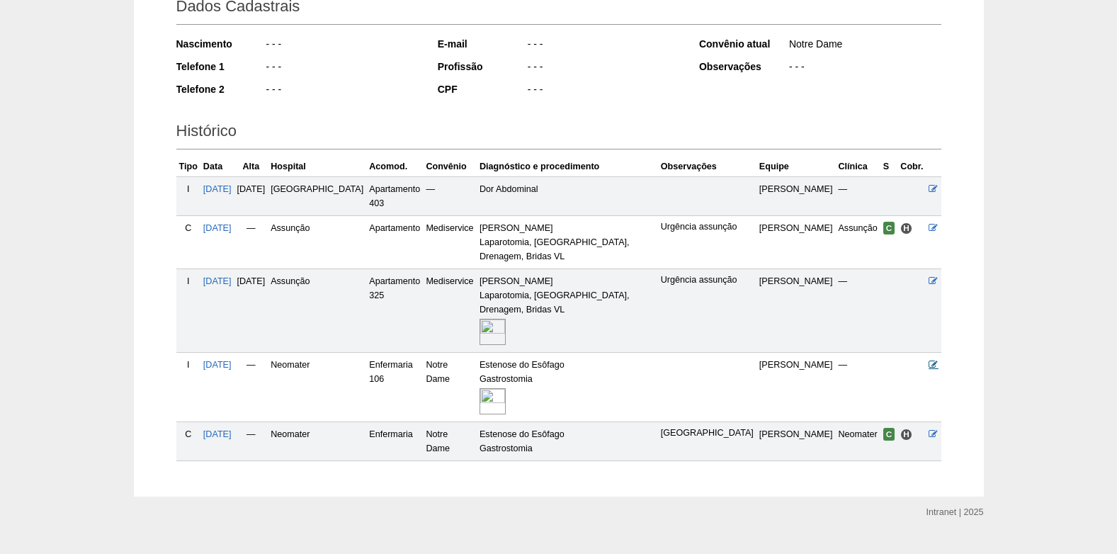
click at [934, 360] on icon at bounding box center [932, 364] width 9 height 9
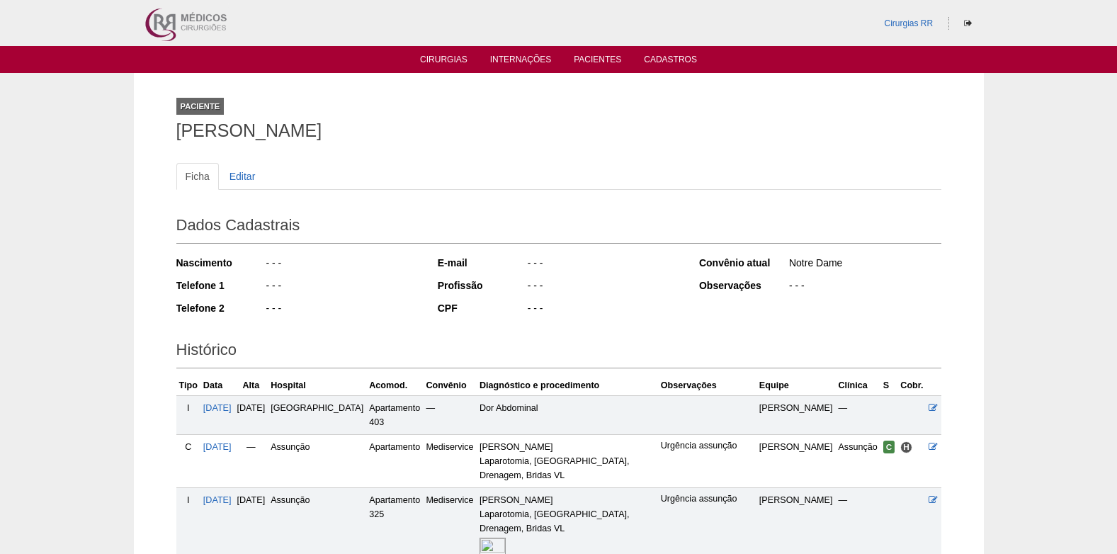
scroll to position [214, 0]
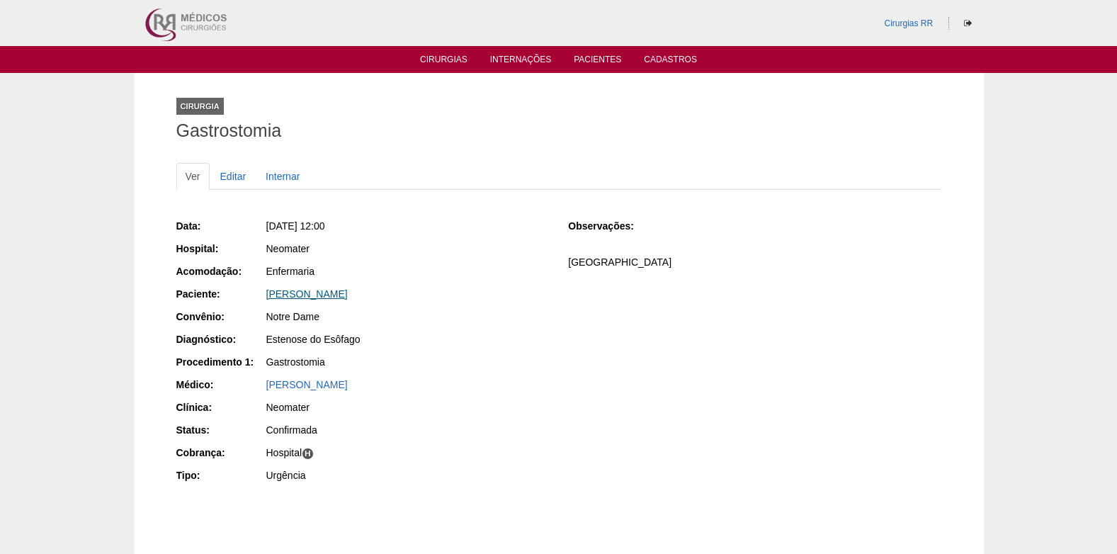
click at [348, 292] on link "[PERSON_NAME]" at bounding box center [306, 293] width 81 height 11
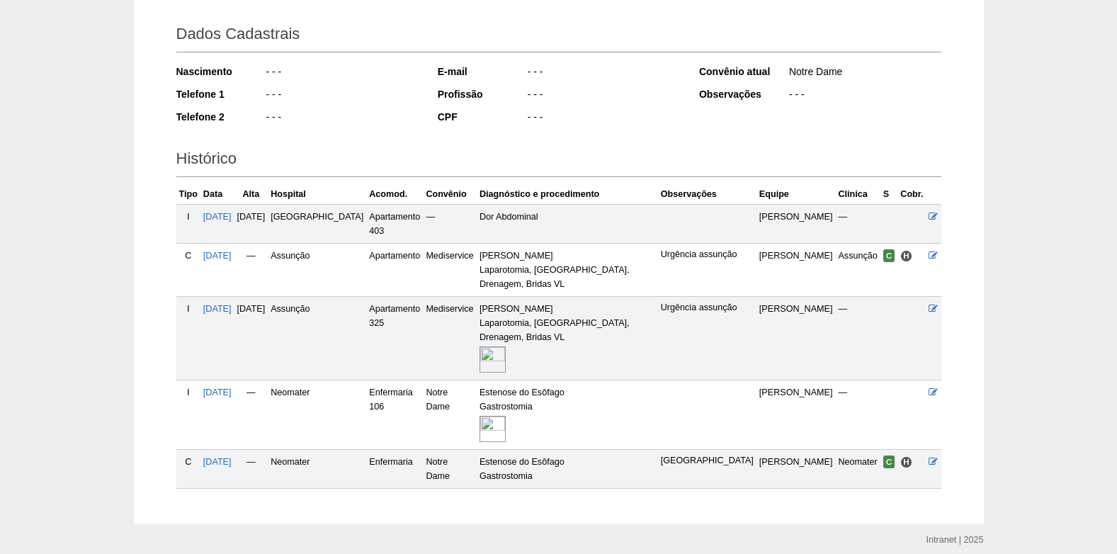
scroll to position [212, 0]
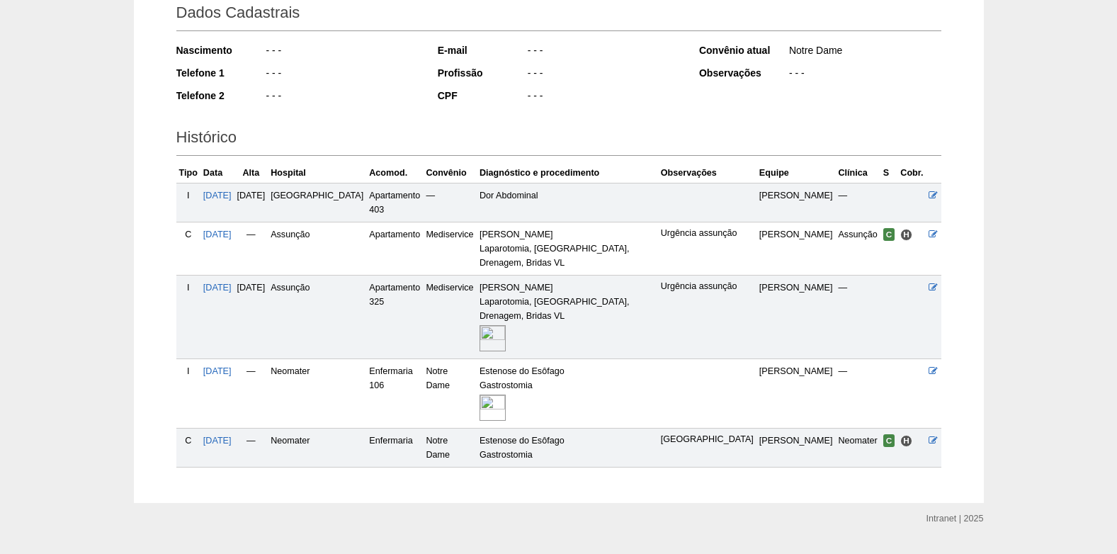
click at [482, 394] on img at bounding box center [492, 407] width 26 height 26
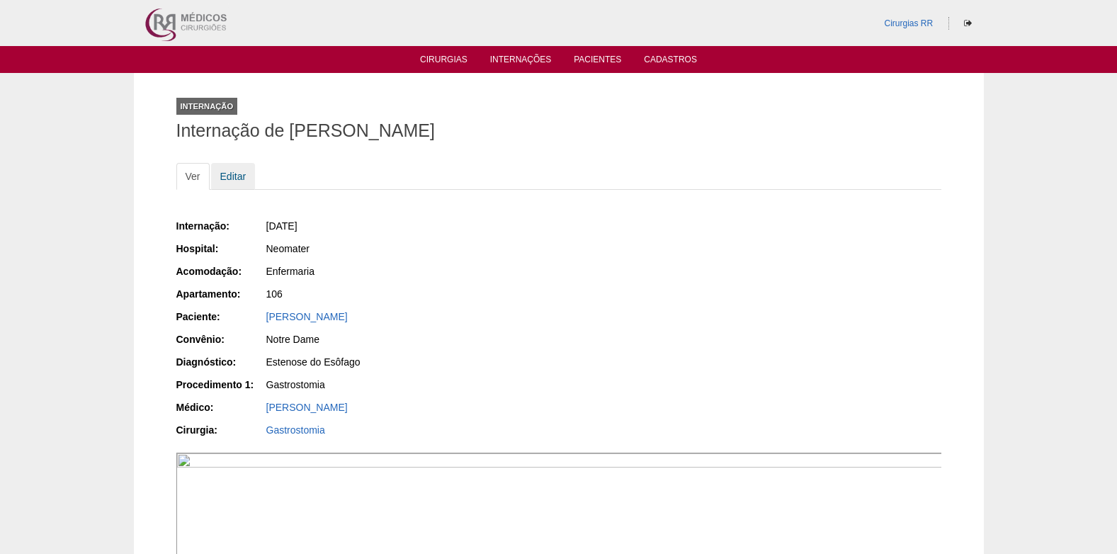
click at [225, 171] on link "Editar" at bounding box center [233, 176] width 45 height 27
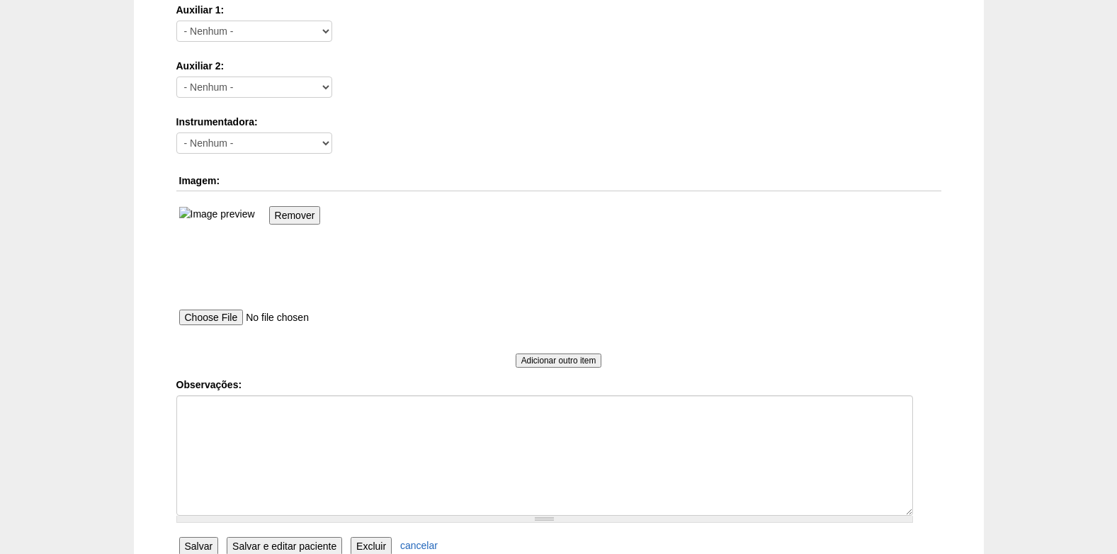
scroll to position [849, 0]
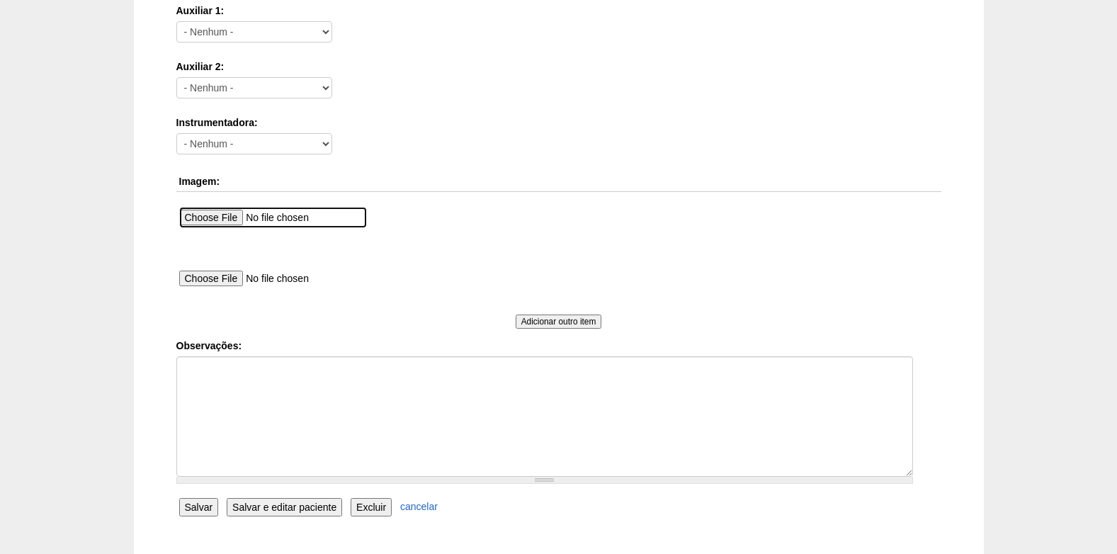
click at [232, 217] on input "file" at bounding box center [273, 217] width 188 height 21
type input "C:\fakepath\desc corrigida.jpeg"
click at [188, 508] on input "Salvar" at bounding box center [199, 507] width 40 height 18
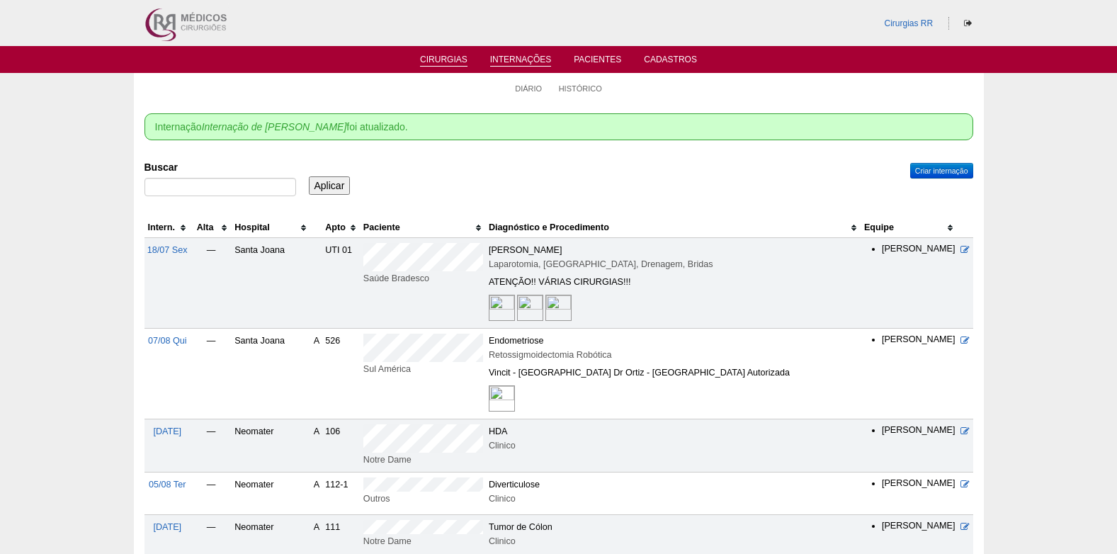
click at [436, 61] on link "Cirurgias" at bounding box center [443, 61] width 47 height 12
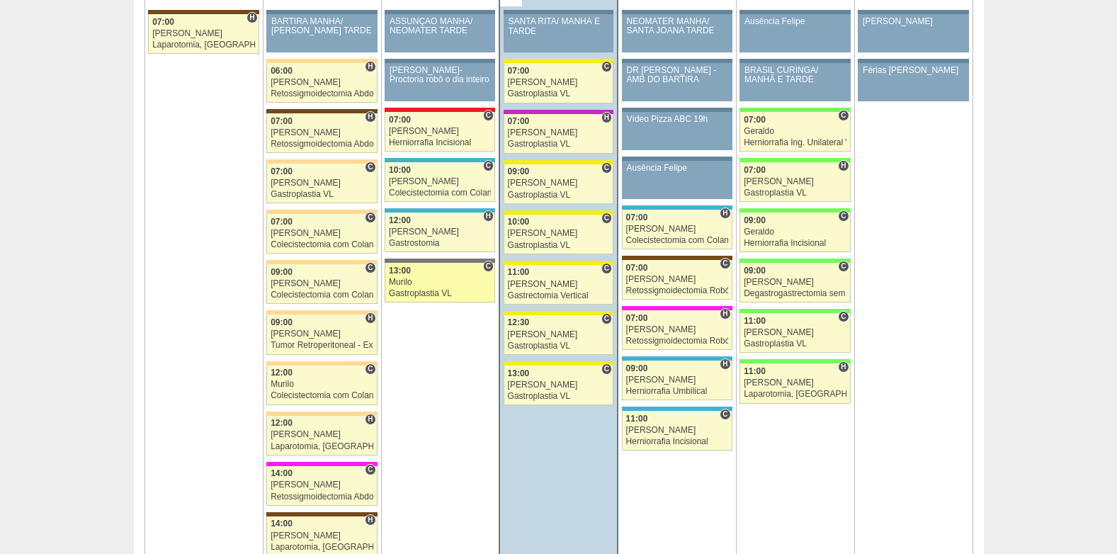
scroll to position [1700, 0]
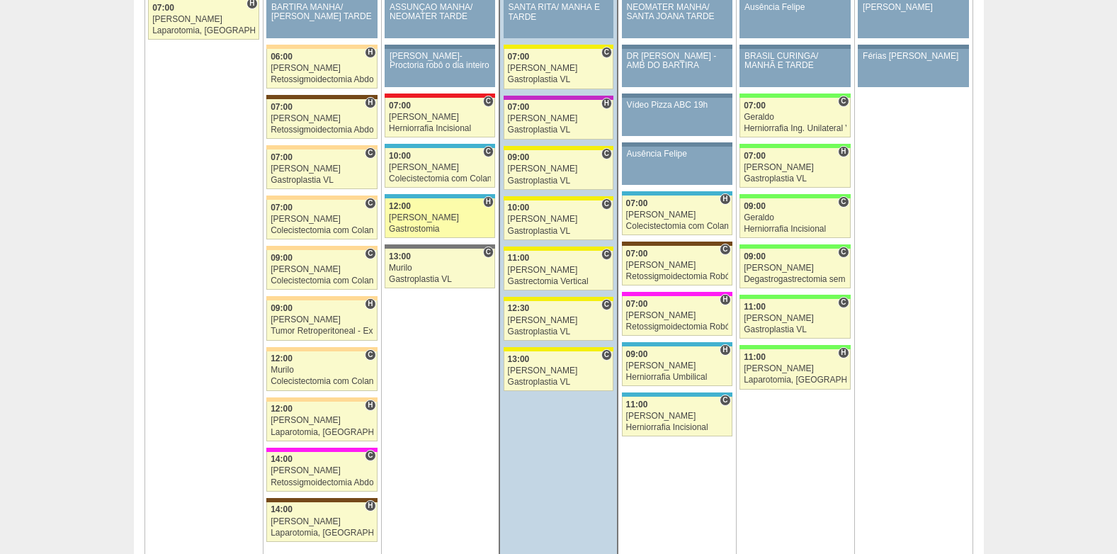
click at [430, 217] on div "[PERSON_NAME]" at bounding box center [440, 217] width 102 height 9
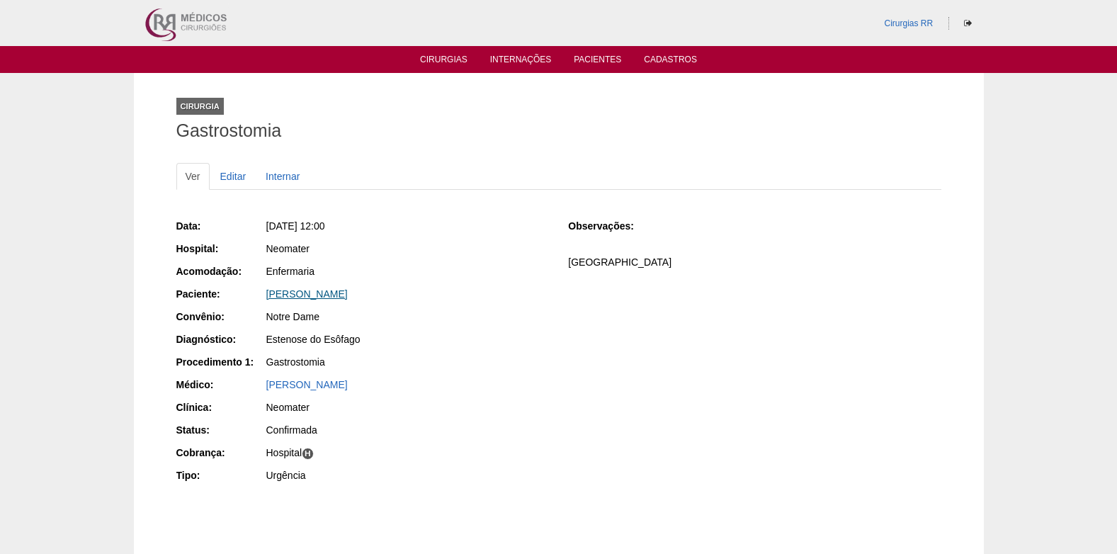
click at [348, 295] on link "[PERSON_NAME]" at bounding box center [306, 293] width 81 height 11
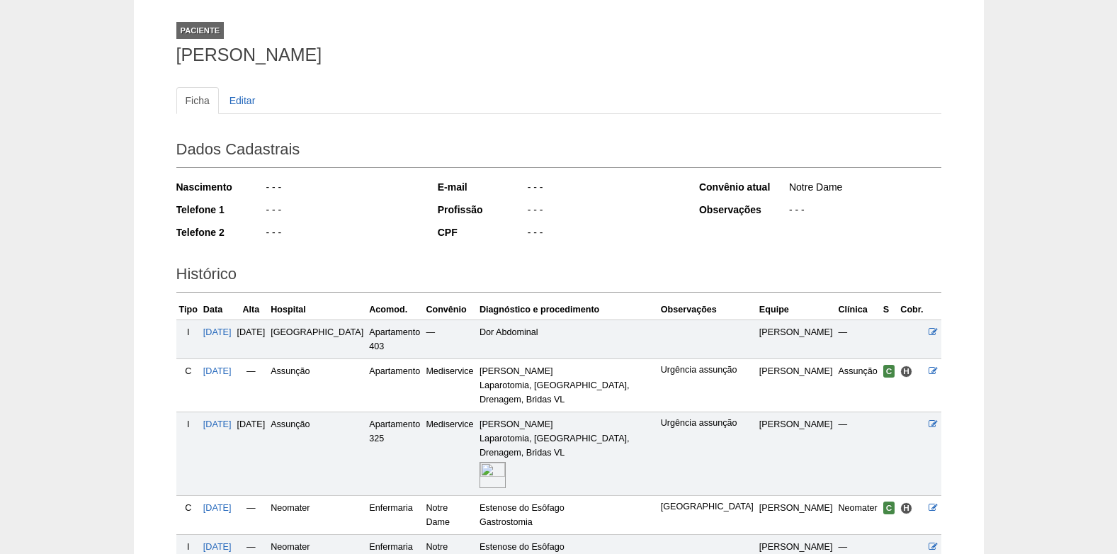
scroll to position [219, 0]
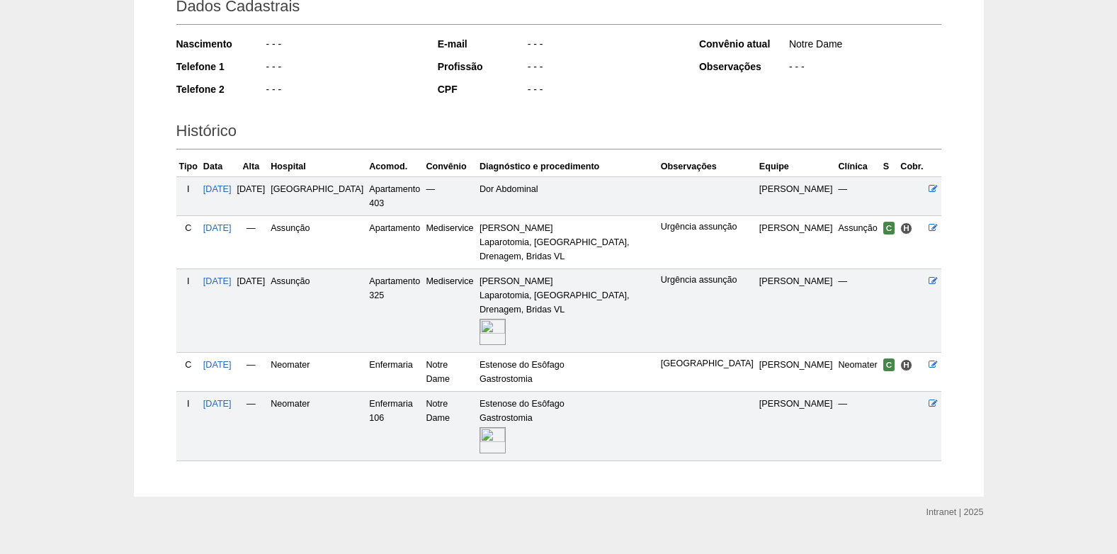
click at [479, 427] on img at bounding box center [492, 440] width 26 height 26
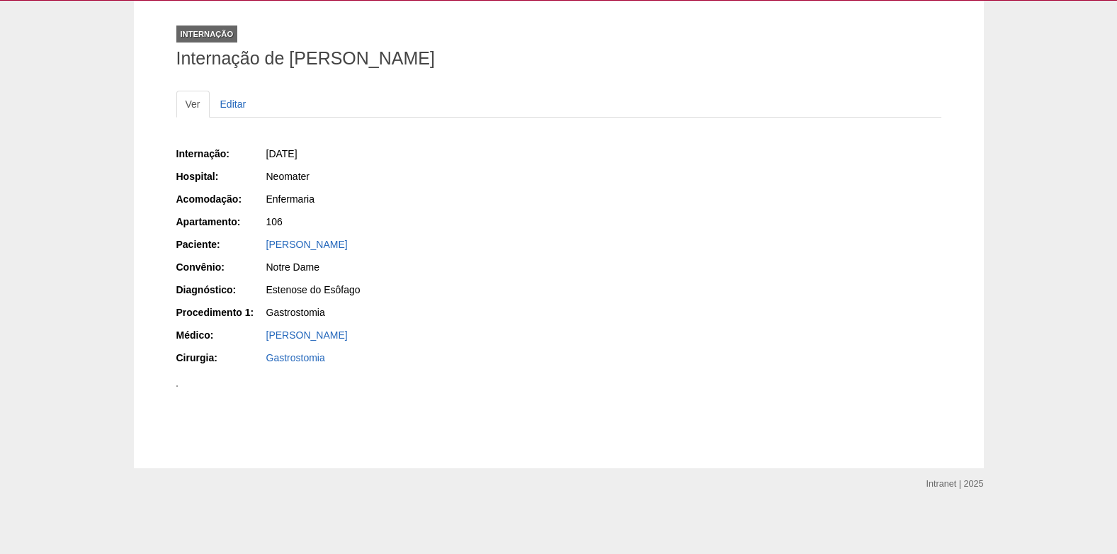
scroll to position [1196, 0]
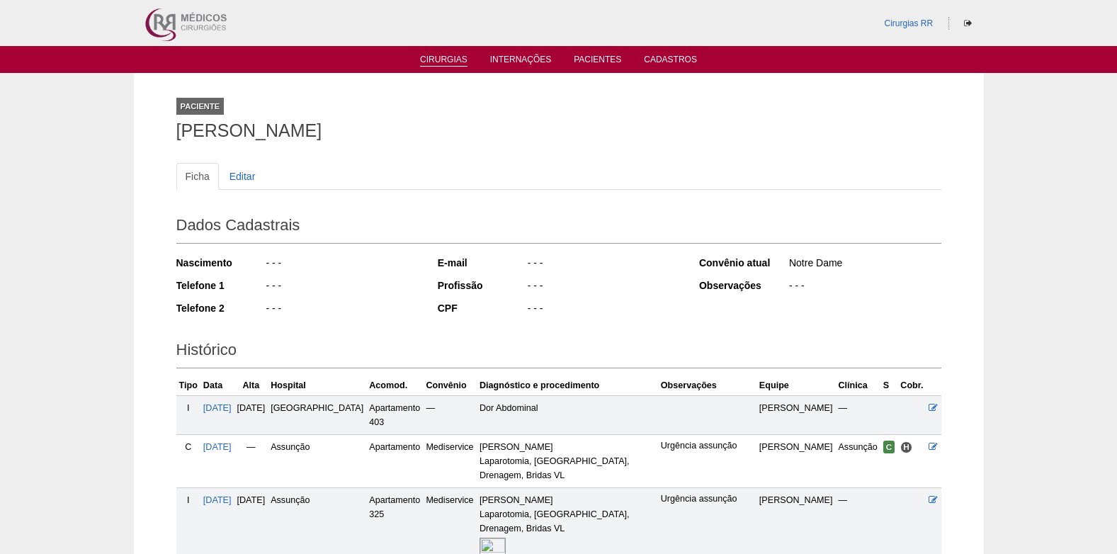
click at [432, 62] on link "Cirurgias" at bounding box center [443, 61] width 47 height 12
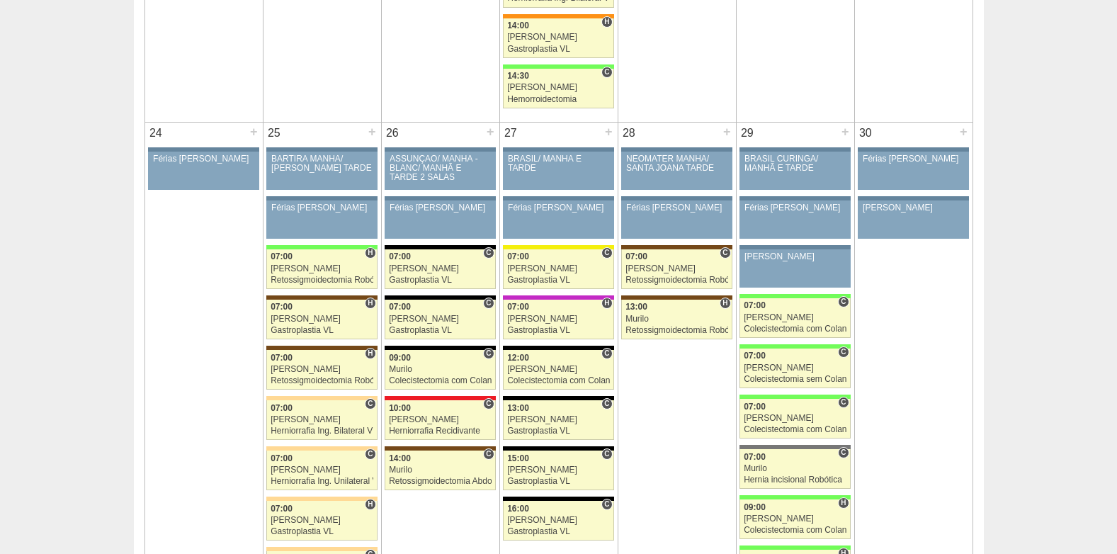
scroll to position [3045, 0]
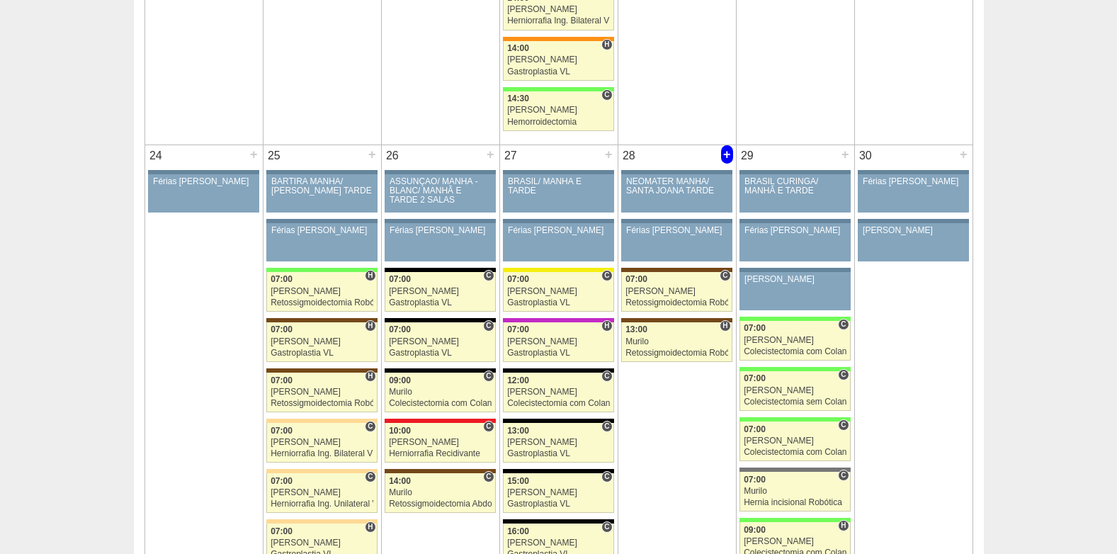
click at [728, 155] on div "+" at bounding box center [727, 154] width 12 height 18
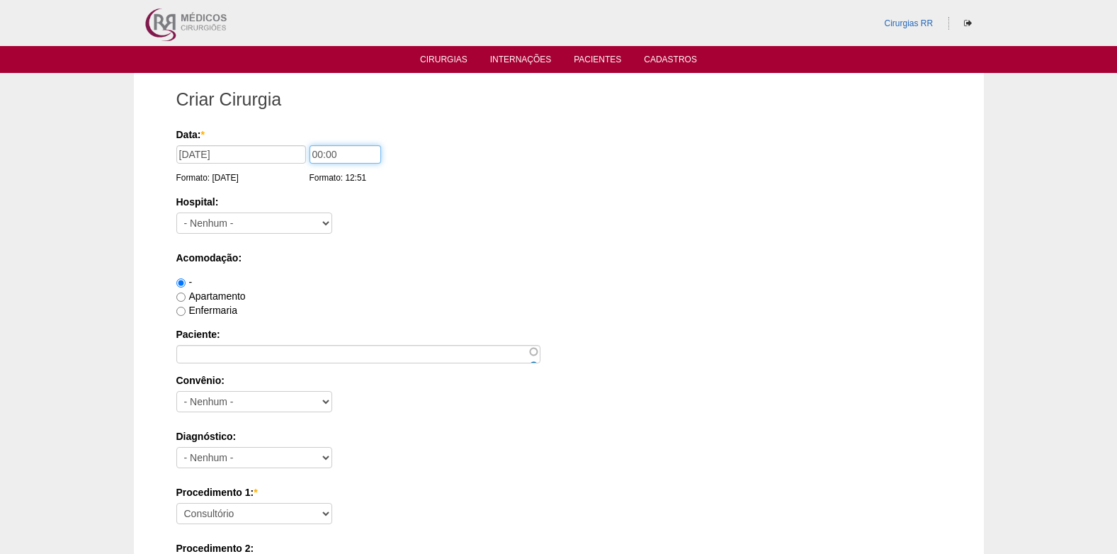
drag, startPoint x: 353, startPoint y: 159, endPoint x: 294, endPoint y: 169, distance: 60.2
click at [294, 142] on div "Data: * [DATE] Formato: [DATE] 00:00 Formato: 12:51" at bounding box center [556, 134] width 760 height 14
type input "11:00"
click at [307, 223] on select "- [GEOGRAPHIC_DATA] - [DATE] [PERSON_NAME] Alvorada América Assunção Bartira Be…" at bounding box center [254, 222] width 156 height 21
select select "45"
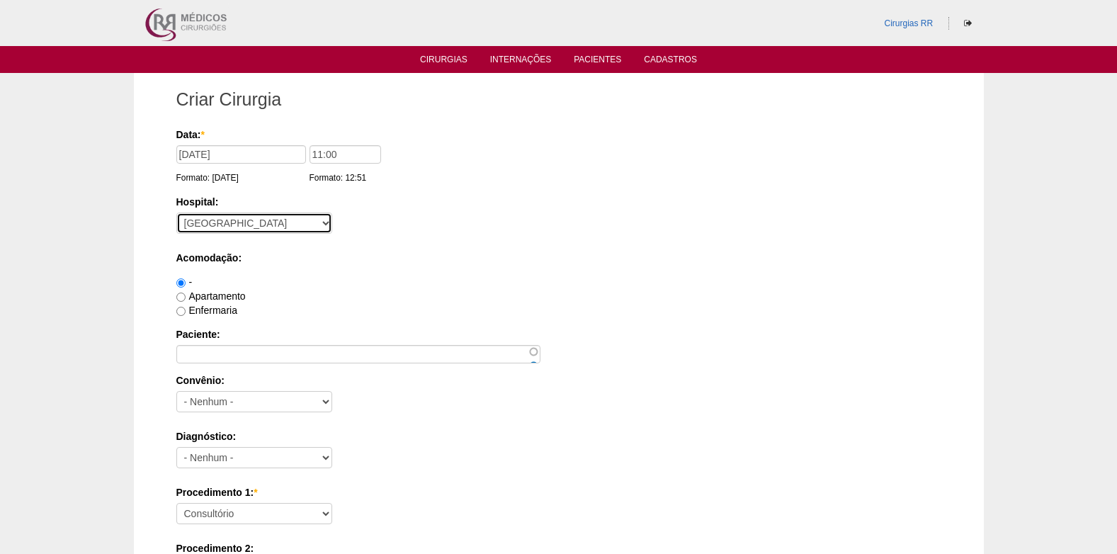
click at [176, 212] on select "- [GEOGRAPHIC_DATA] - [DATE] [PERSON_NAME] Alvorada América Assunção Bartira Be…" at bounding box center [254, 222] width 156 height 21
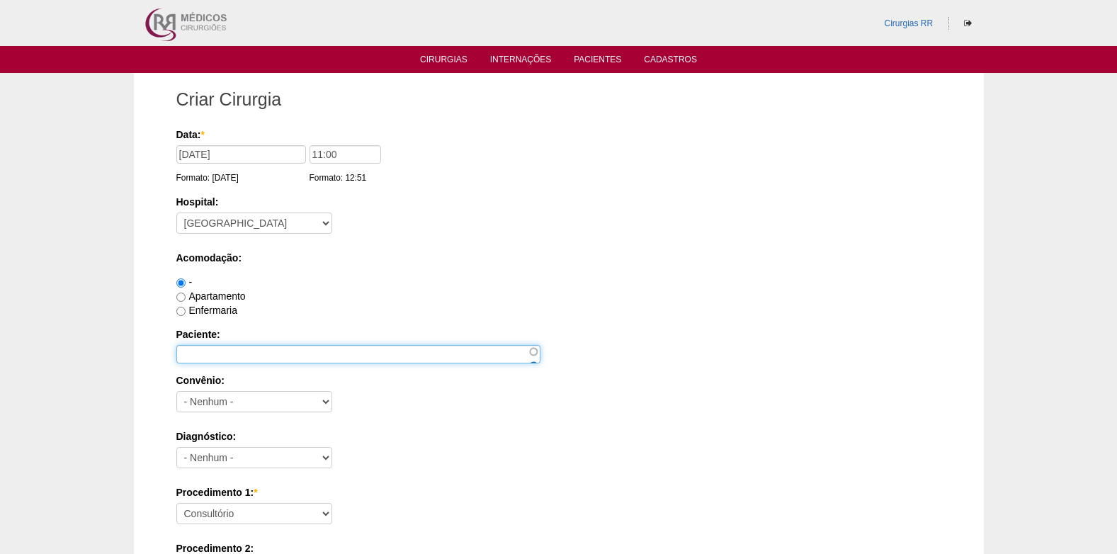
click at [252, 356] on input "Paciente:" at bounding box center [358, 354] width 364 height 18
paste input "TAIS [PERSON_NAME]"
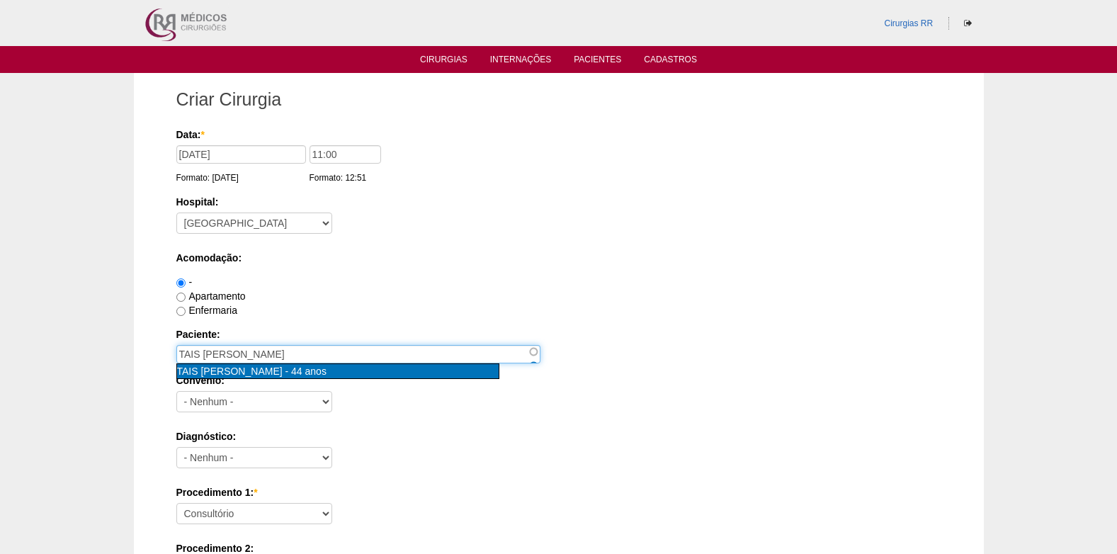
type input "TAIS ERICA SANTOS [nid:79639]"
click at [342, 375] on div "TAIS ERICA SANTOS - 44 anos" at bounding box center [338, 371] width 322 height 14
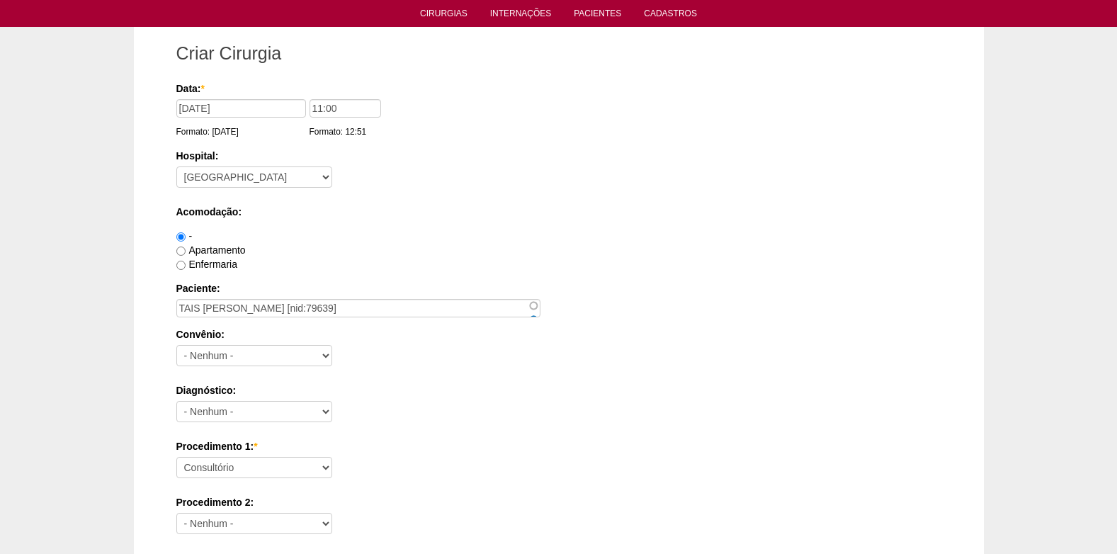
scroll to position [71, 0]
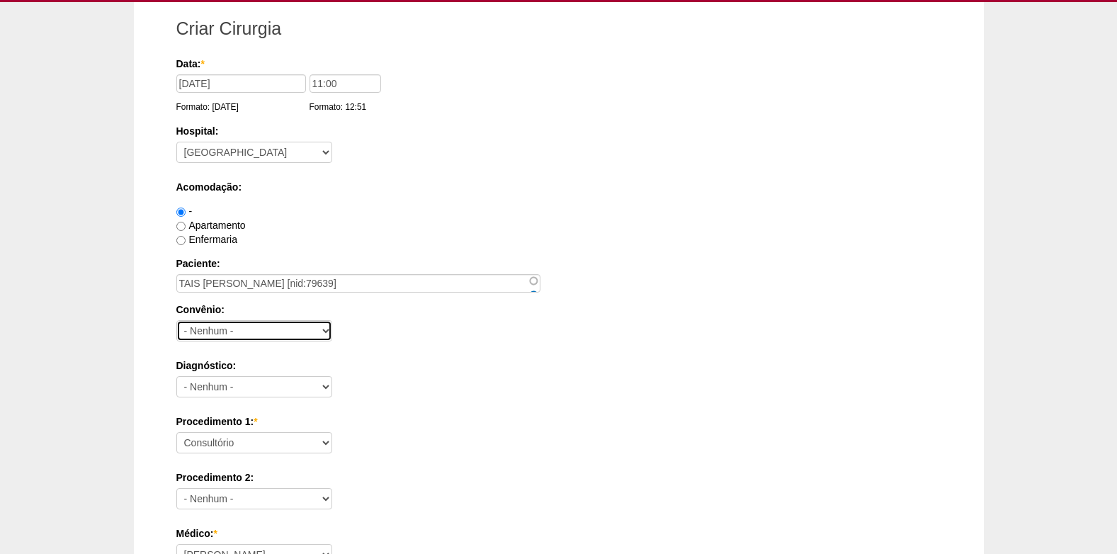
click at [320, 328] on select "- Nenhum - Abet Afresp Allianz Amil Blue Life Caasp Cabesp Caixa de Pensões Car…" at bounding box center [254, 330] width 156 height 21
select select "3747"
click at [176, 320] on select "- Nenhum - Abet Afresp Allianz Amil Blue Life Caasp Cabesp Caixa de Pensões Car…" at bounding box center [254, 330] width 156 height 21
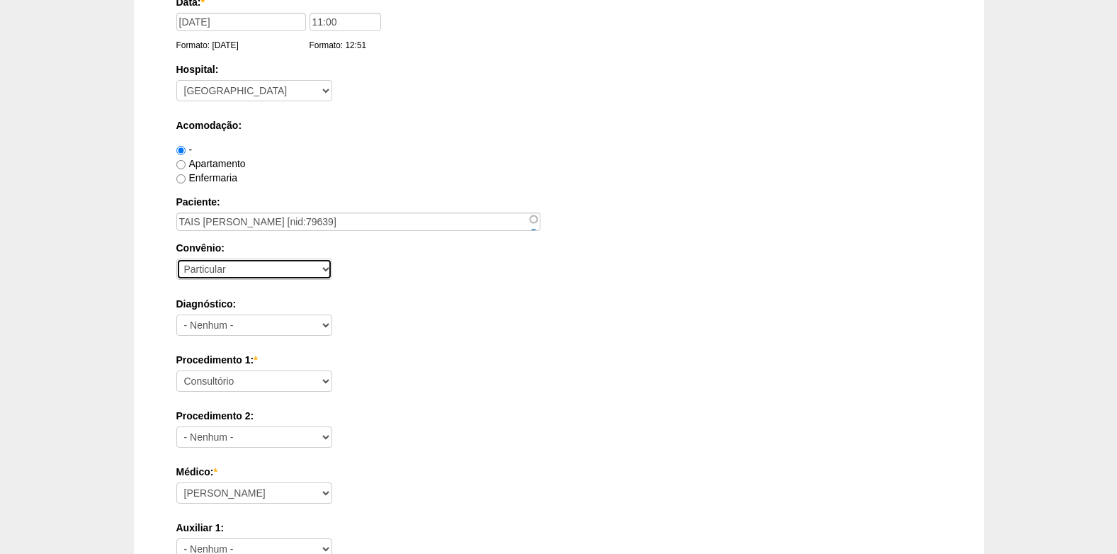
scroll to position [212, 0]
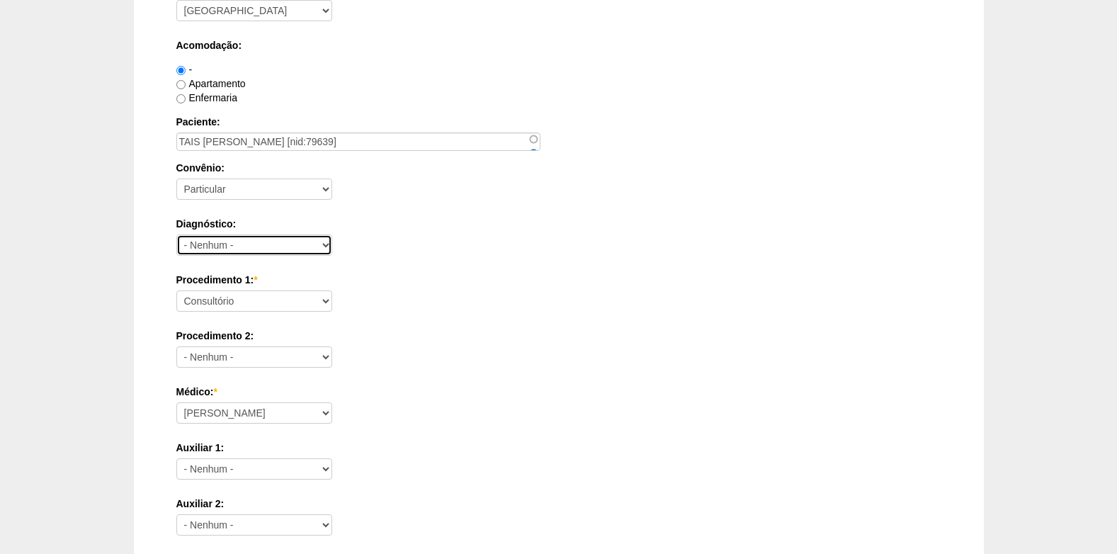
click at [281, 245] on select "- Nenhum - Abdome Agudo Abscesso Hepático Abscesso Perianal Abscesso Peritoneal…" at bounding box center [254, 244] width 156 height 21
click at [374, 248] on div "Diagnóstico: - Nenhum - Abdome Agudo Abscesso Hepático Abscesso Perianal Absces…" at bounding box center [558, 240] width 765 height 46
click at [282, 295] on select "Consultório Abscesso Hepático - Drenagem Abscesso perianal Amputação Abdômino P…" at bounding box center [254, 300] width 156 height 21
select select "3735"
click at [176, 290] on select "Consultório Abscesso Hepático - Drenagem Abscesso perianal Amputação Abdômino P…" at bounding box center [254, 300] width 156 height 21
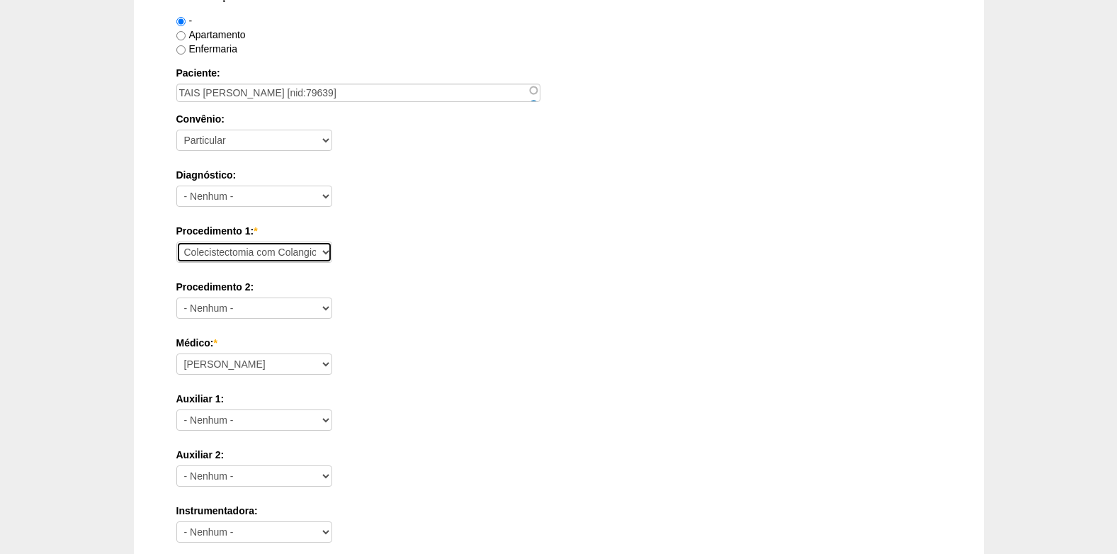
scroll to position [354, 0]
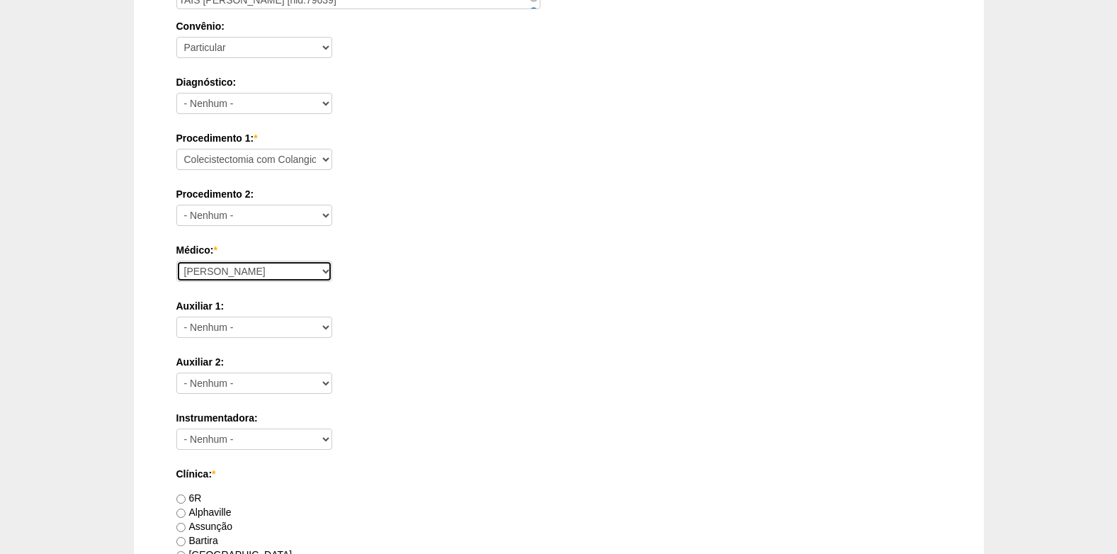
click at [271, 271] on select "Ana Paula Bruno Felipe Rossi Geraldo Igor Benevides Isabella Juliana Luiz Guilh…" at bounding box center [254, 271] width 156 height 21
select select "30"
click at [176, 261] on select "Ana Paula Bruno Felipe Rossi Geraldo Igor Benevides Isabella Juliana Luiz Guilh…" at bounding box center [254, 271] width 156 height 21
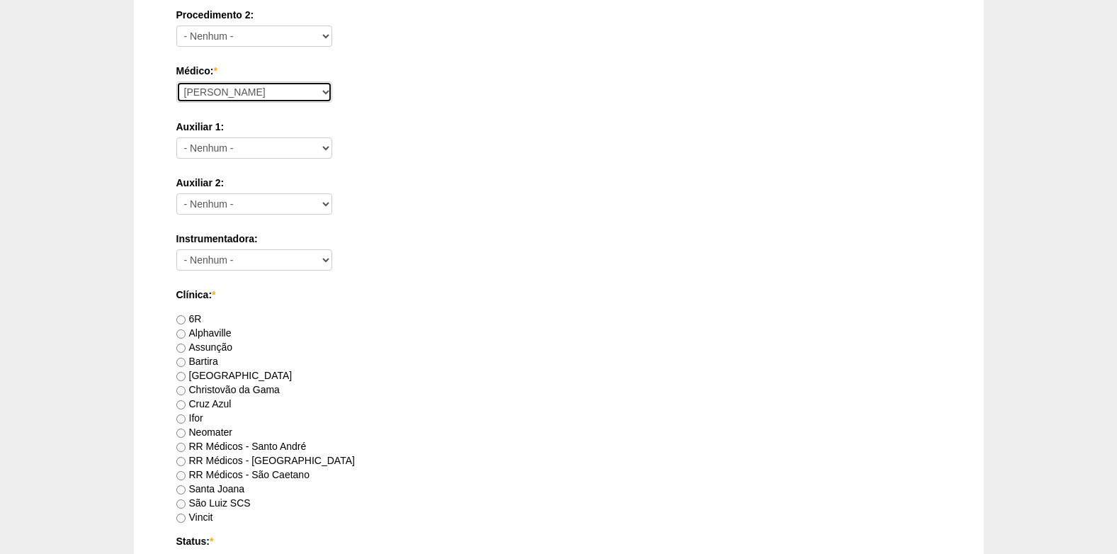
scroll to position [567, 0]
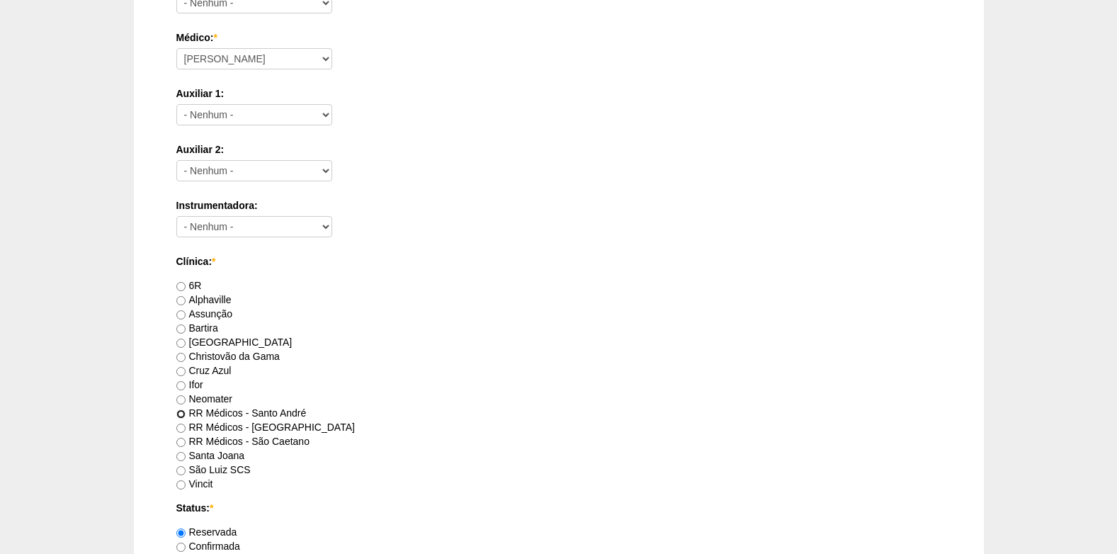
click at [183, 412] on input "RR Médicos - Santo André" at bounding box center [180, 413] width 9 height 9
radio input "true"
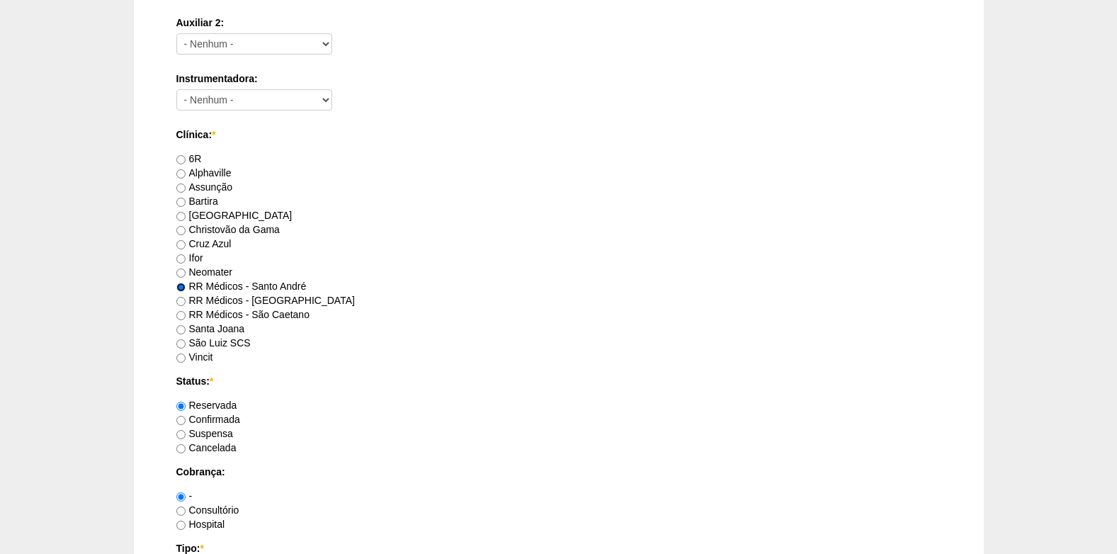
scroll to position [708, 0]
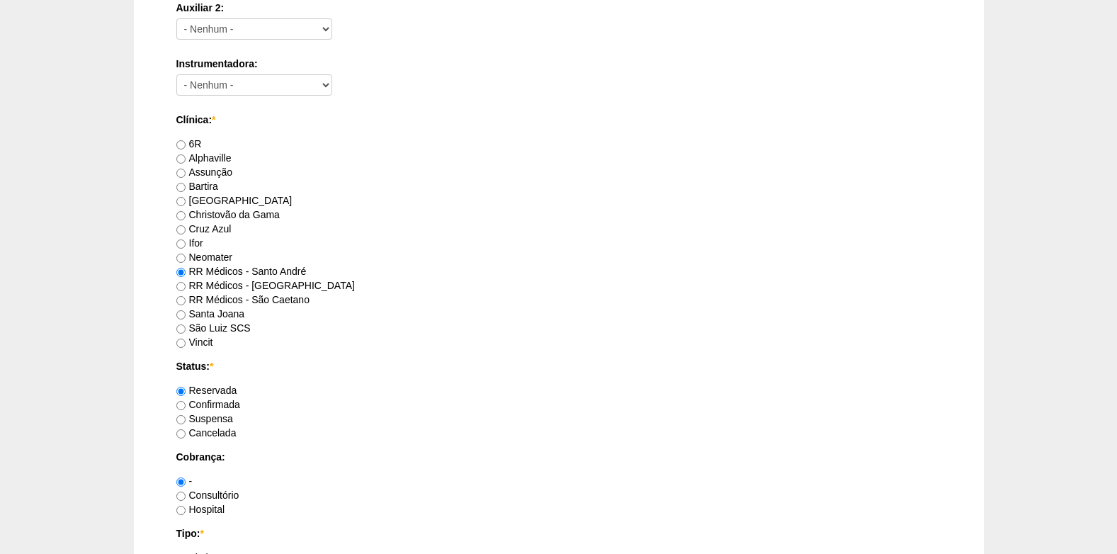
click at [174, 400] on div "Criar Cirurgia Data: * 28/08/2025 Formato: 13/08/2025 11:00 Formato: 12:51 Hosp…" at bounding box center [559, 124] width 786 height 1519
click at [185, 402] on input "Confirmada" at bounding box center [180, 405] width 9 height 9
radio input "true"
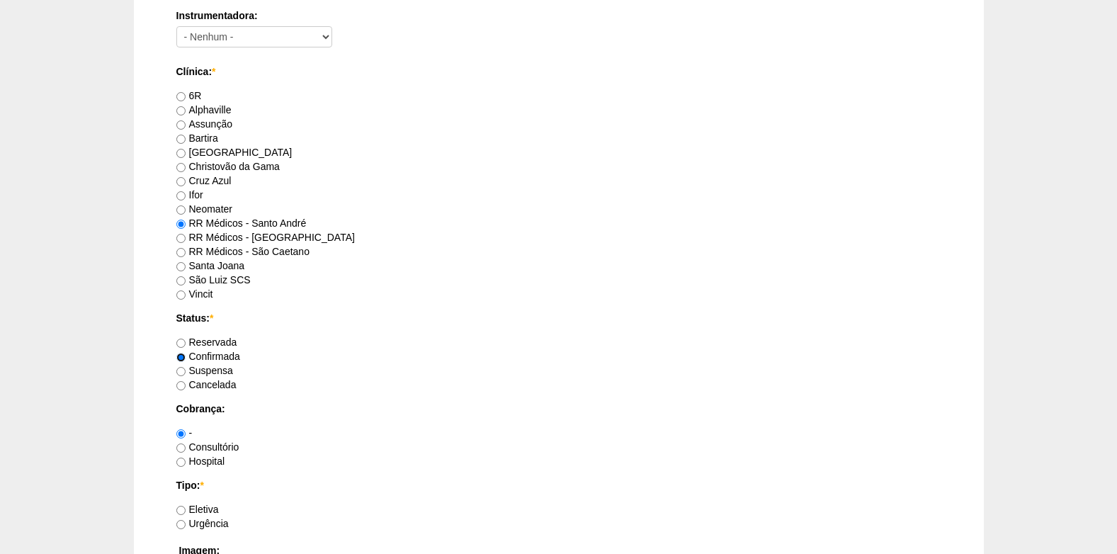
scroll to position [779, 0]
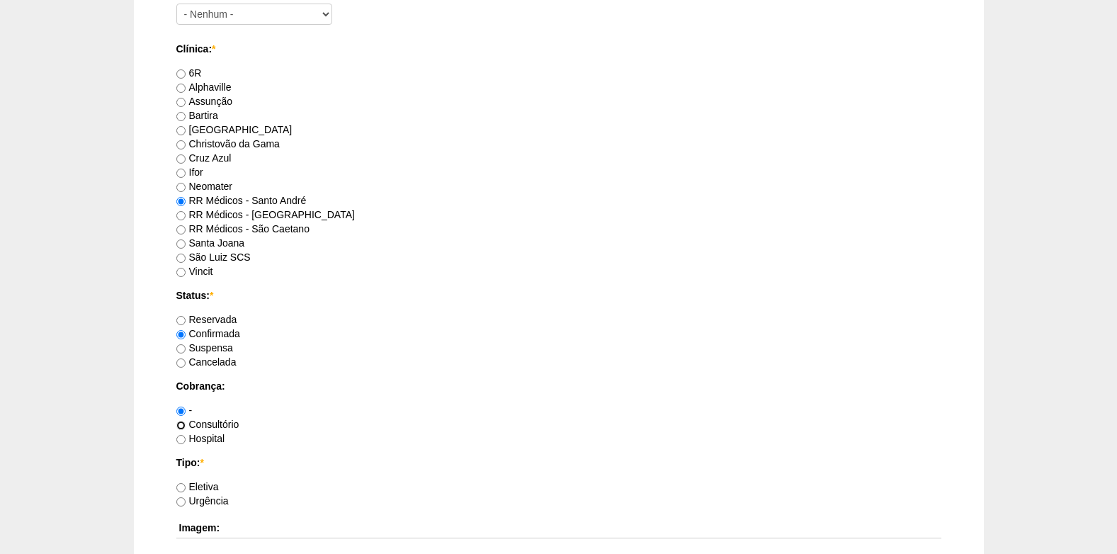
click at [181, 422] on input "Consultório" at bounding box center [180, 425] width 9 height 9
radio input "true"
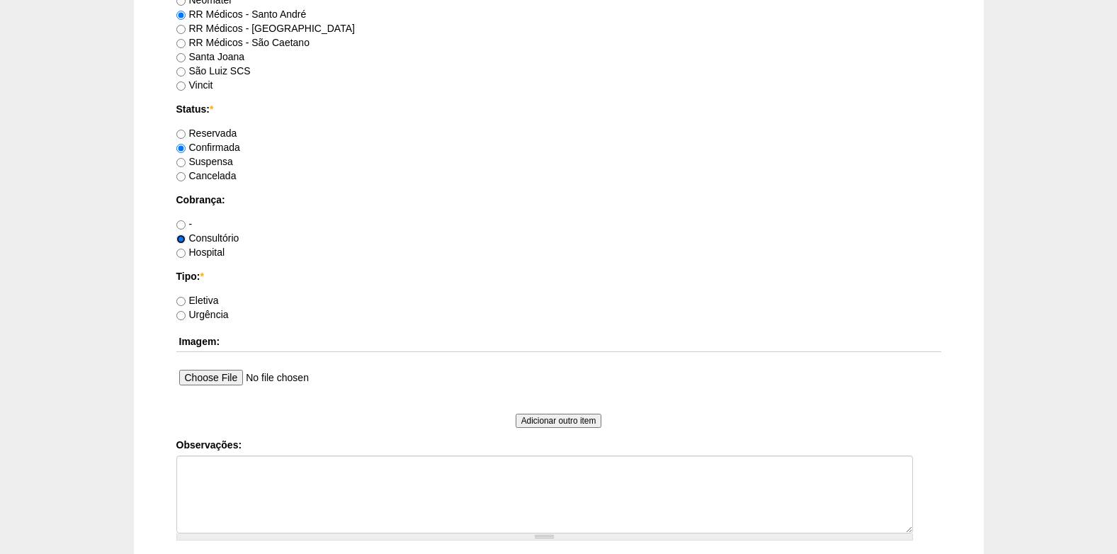
scroll to position [991, 0]
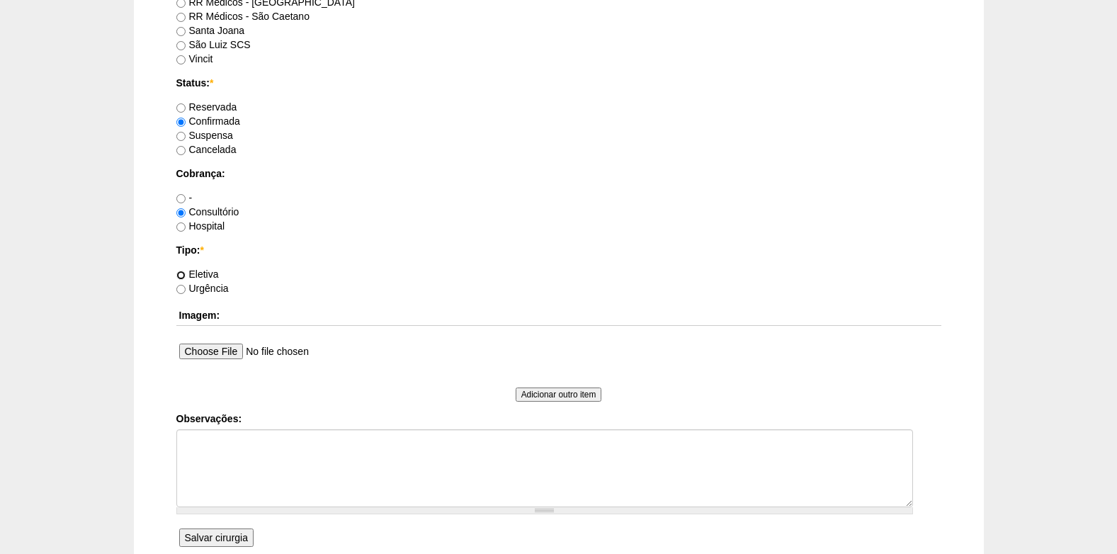
click at [184, 273] on input "Eletiva" at bounding box center [180, 275] width 9 height 9
radio input "true"
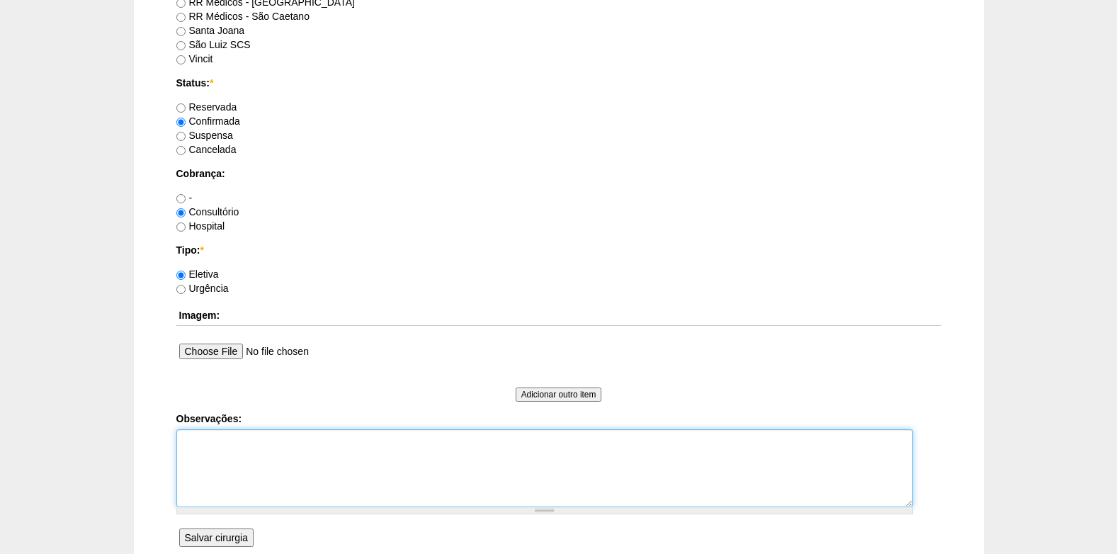
click at [250, 472] on textarea "Observações:" at bounding box center [544, 468] width 737 height 78
type textarea "c"
type textarea "C"
click at [183, 440] on textarea "PARTICULAR" at bounding box center [544, 468] width 737 height 78
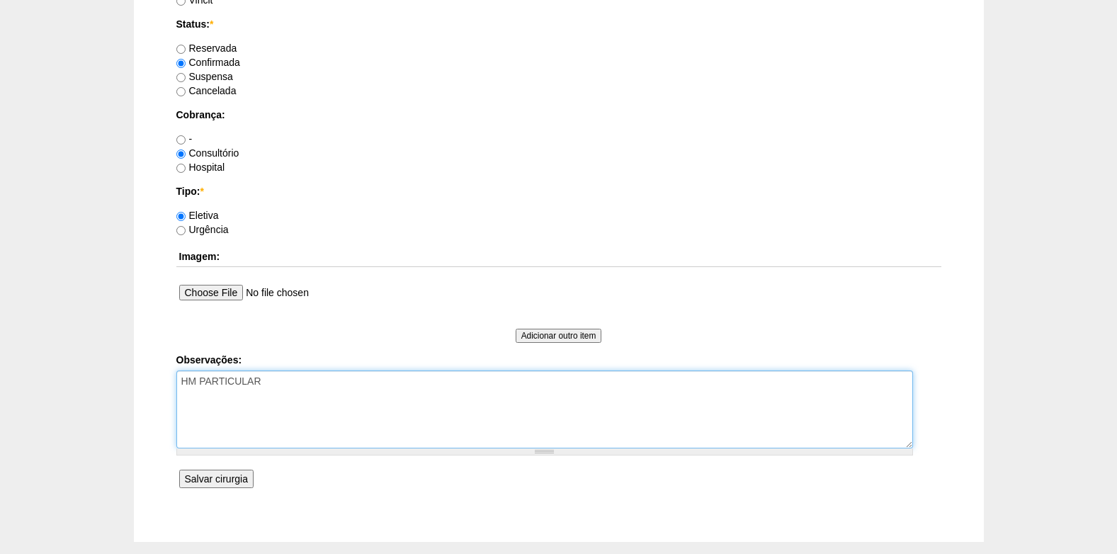
scroll to position [1124, 0]
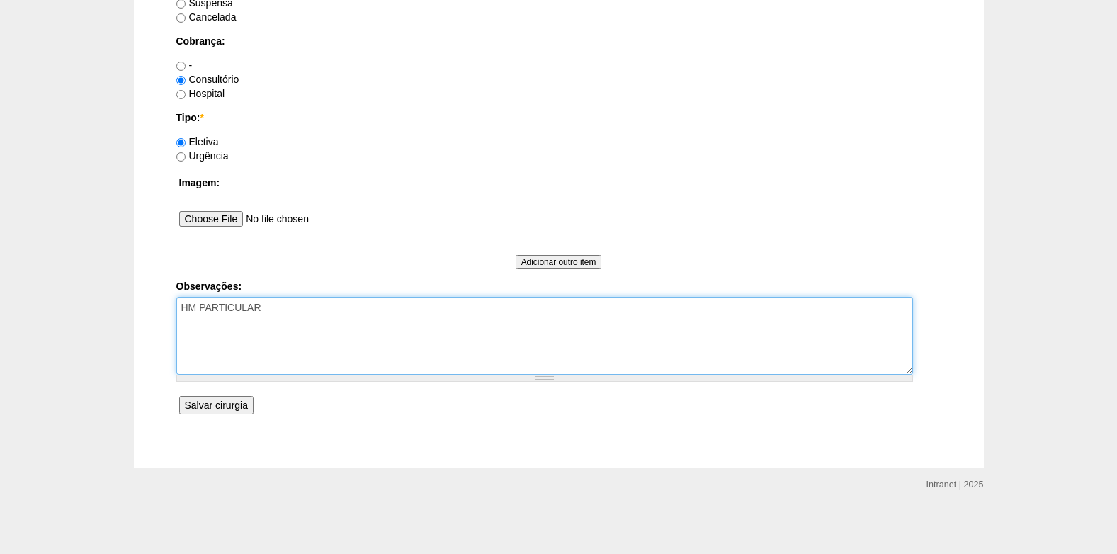
type textarea "HM PARTICULAR"
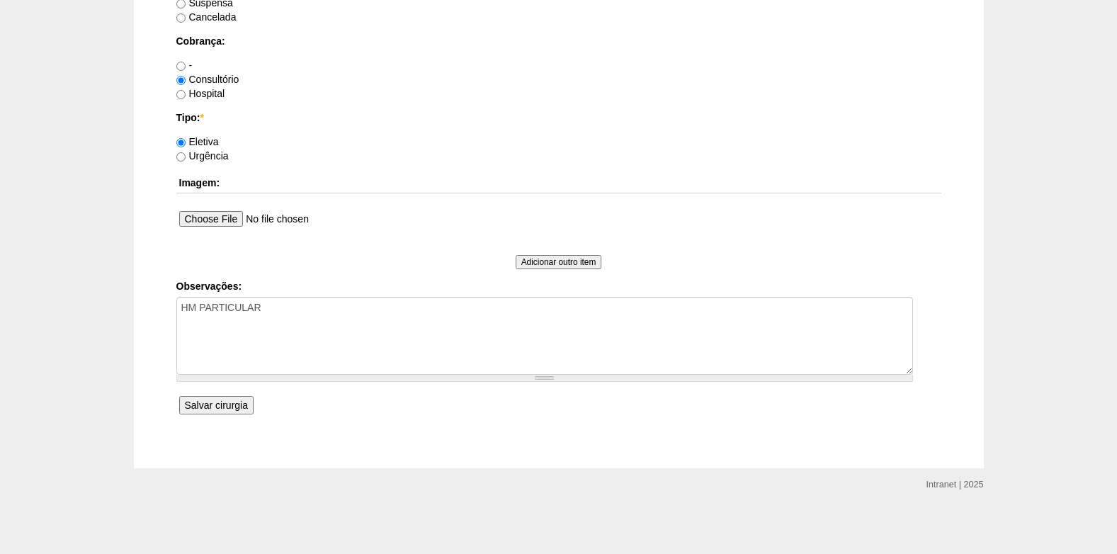
click at [225, 402] on input "Salvar cirurgia" at bounding box center [216, 405] width 74 height 18
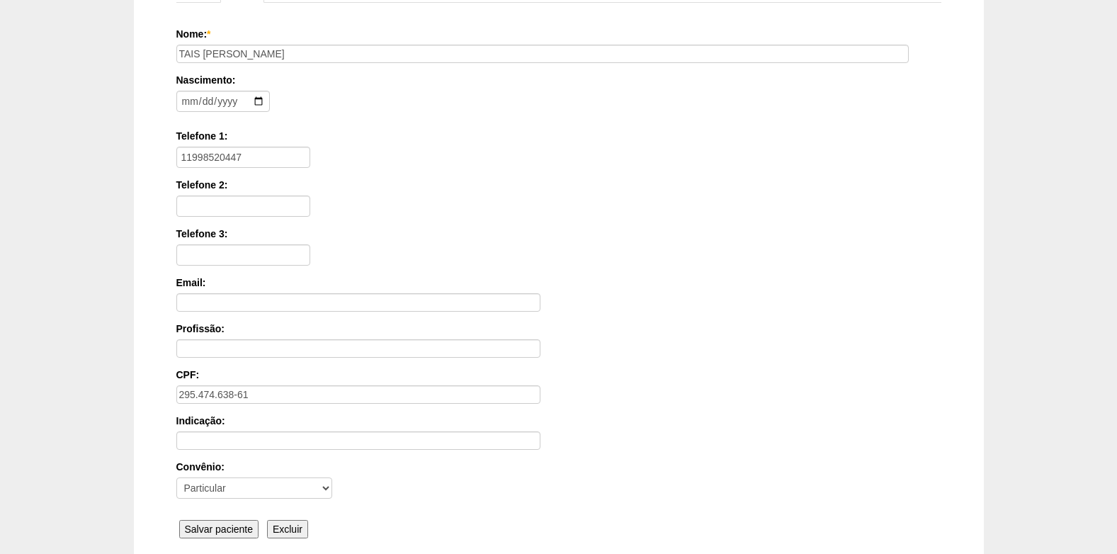
scroll to position [212, 0]
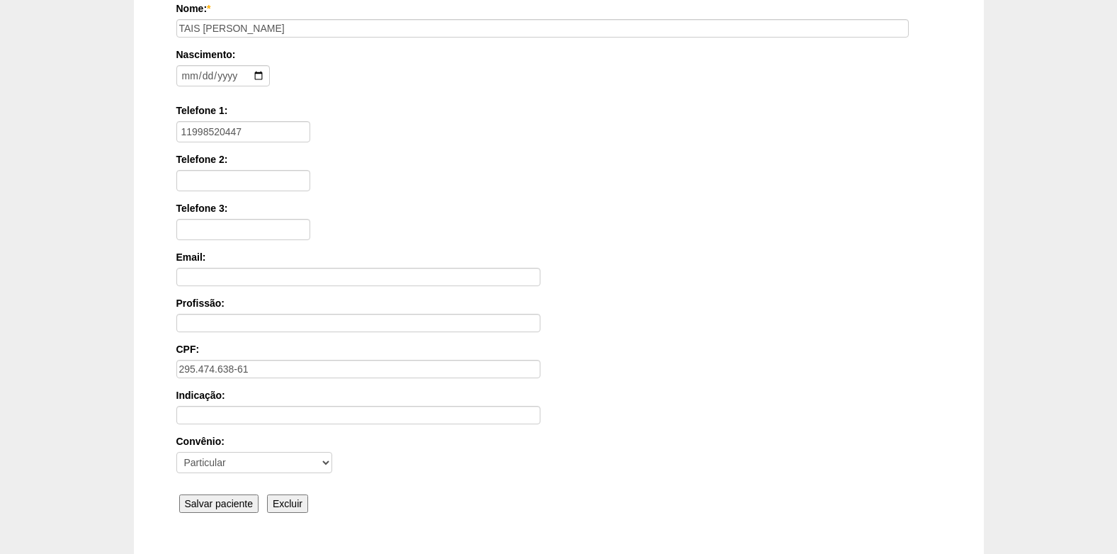
click at [200, 507] on input "Salvar paciente" at bounding box center [219, 503] width 80 height 18
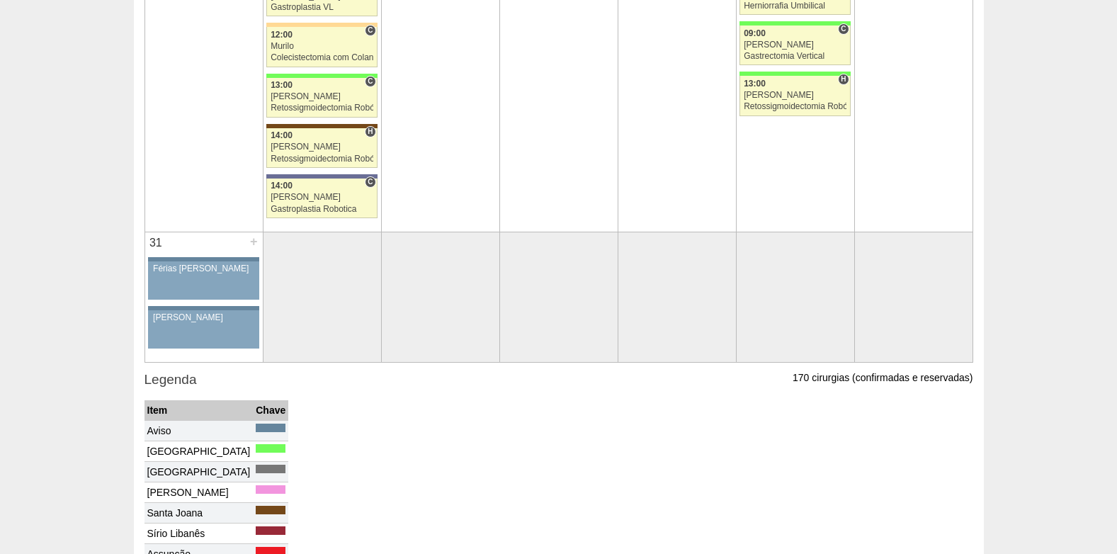
scroll to position [3683, 0]
